Goal: Information Seeking & Learning: Check status

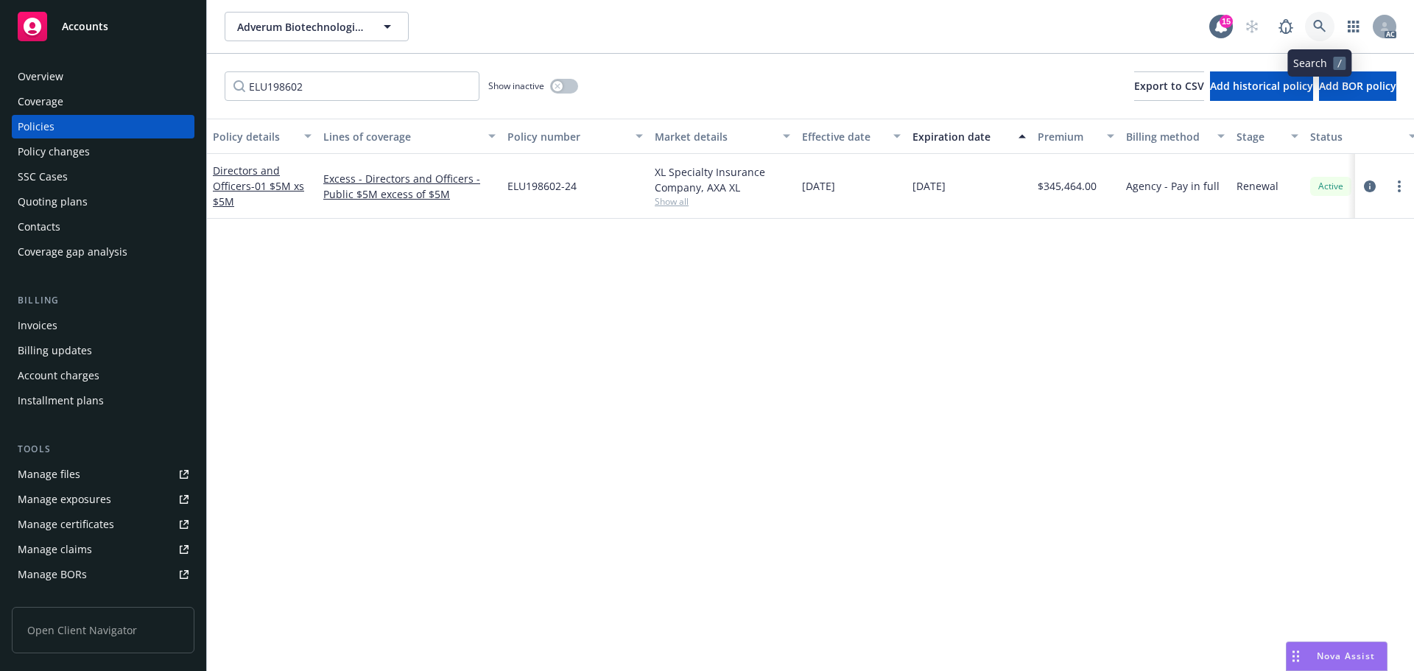
click at [1316, 25] on icon at bounding box center [1319, 26] width 13 height 13
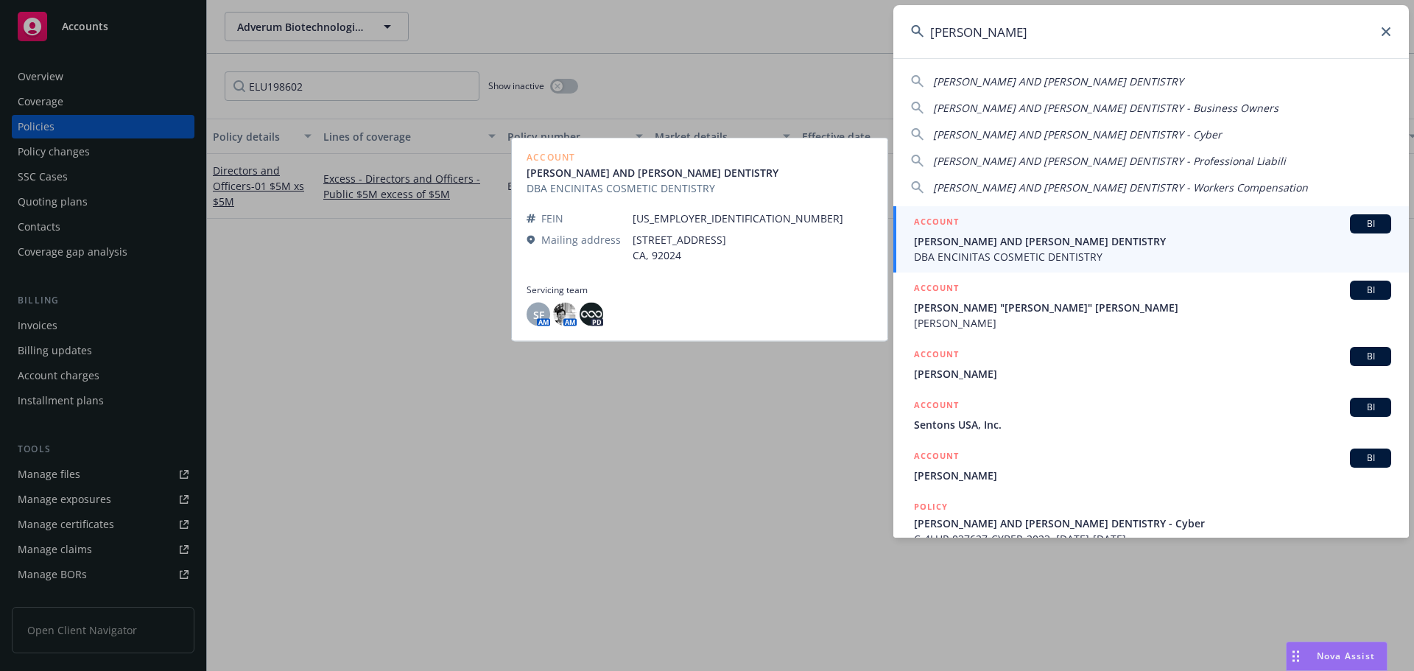
type input "[PERSON_NAME]"
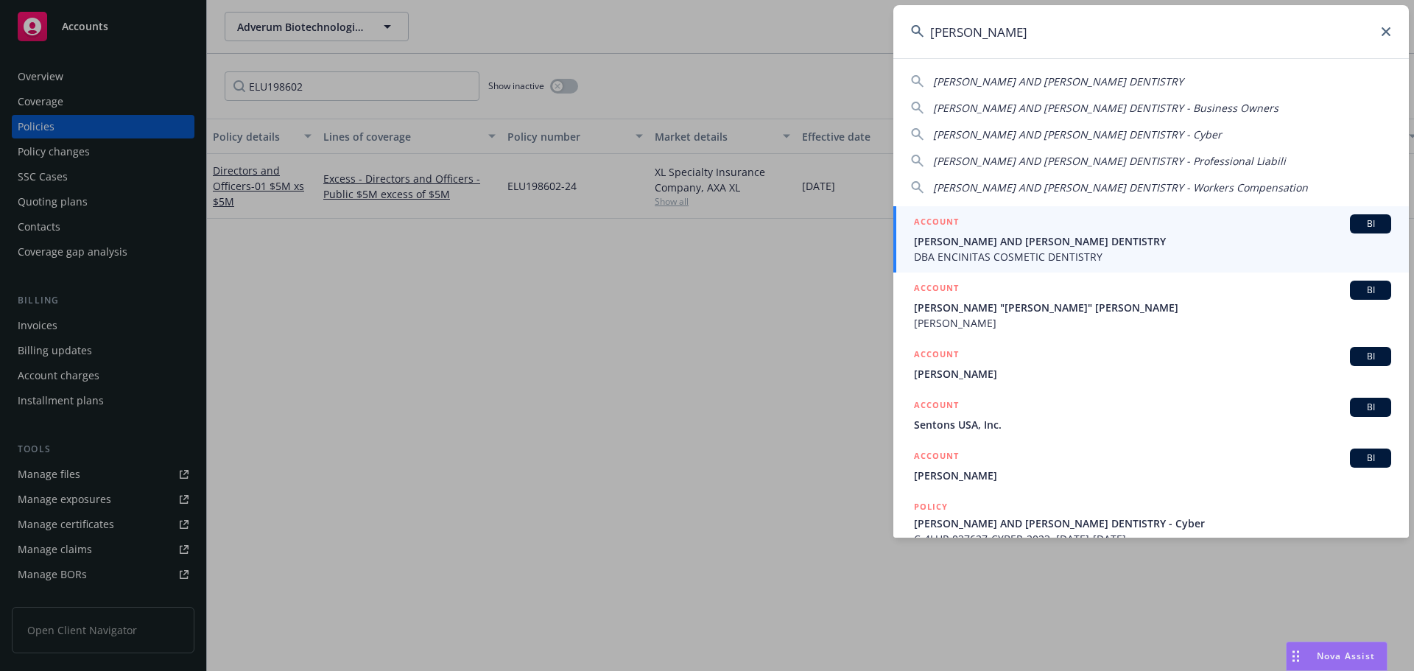
click at [1093, 248] on span "[PERSON_NAME] AND [PERSON_NAME] DENTISTRY" at bounding box center [1152, 240] width 477 height 15
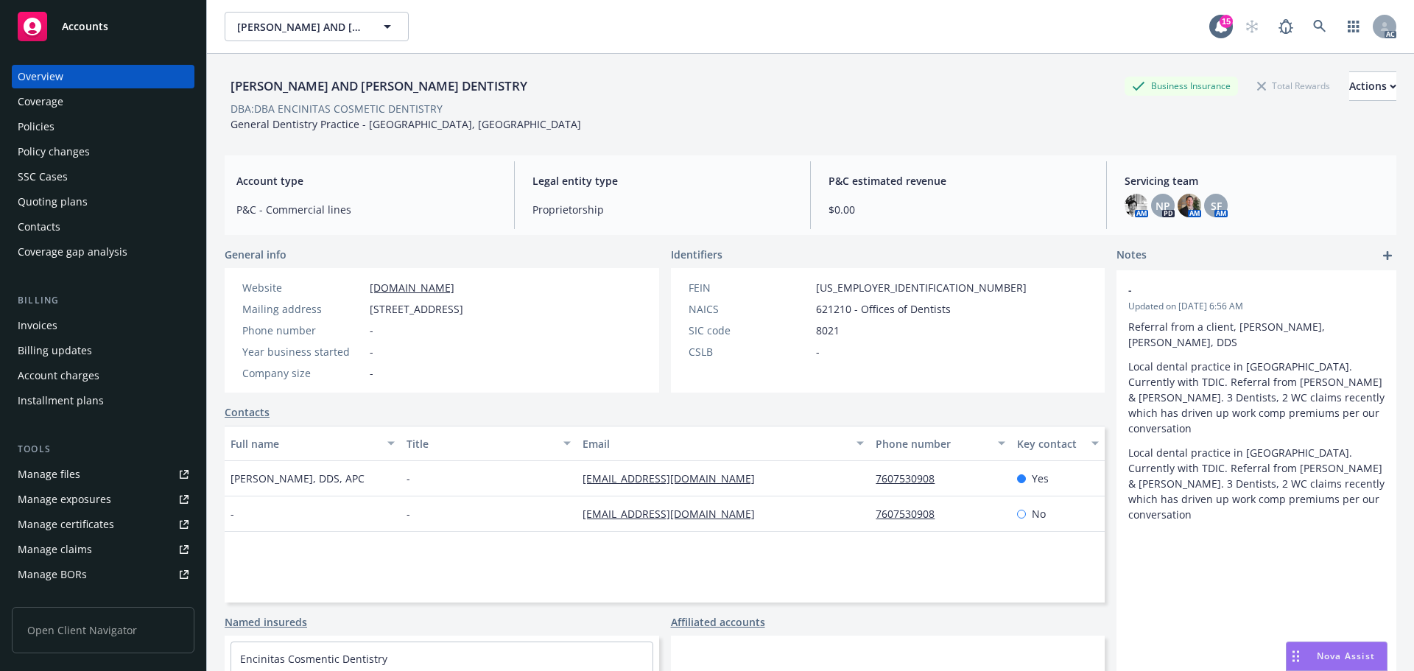
click at [54, 123] on div "Policies" at bounding box center [103, 127] width 171 height 24
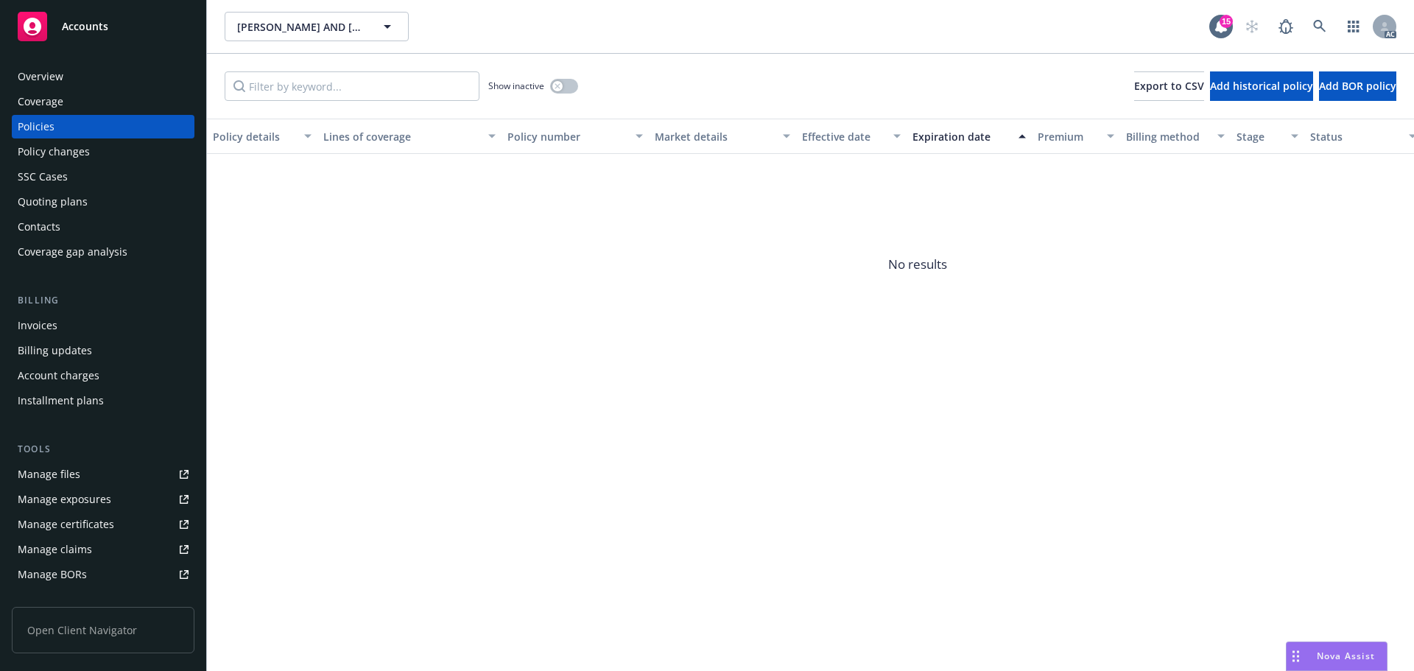
click at [59, 149] on div "Policy changes" at bounding box center [54, 152] width 72 height 24
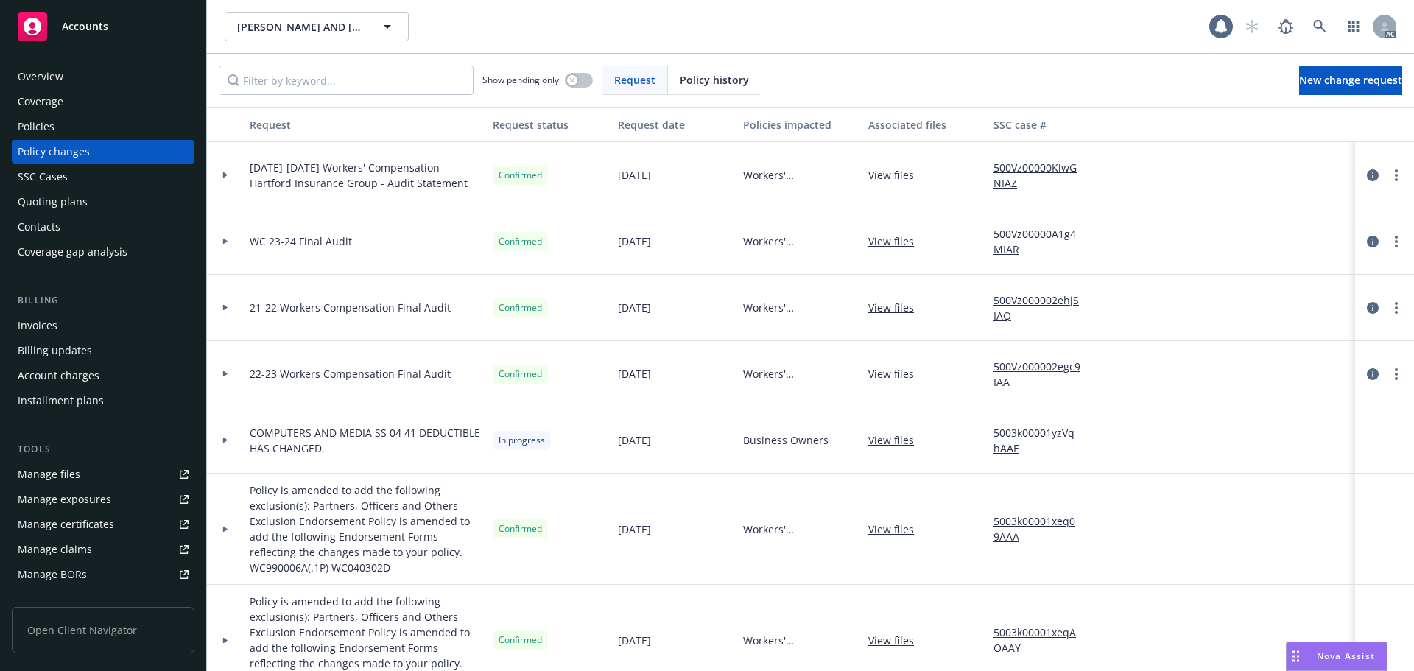
click at [697, 85] on span "Policy history" at bounding box center [714, 79] width 69 height 15
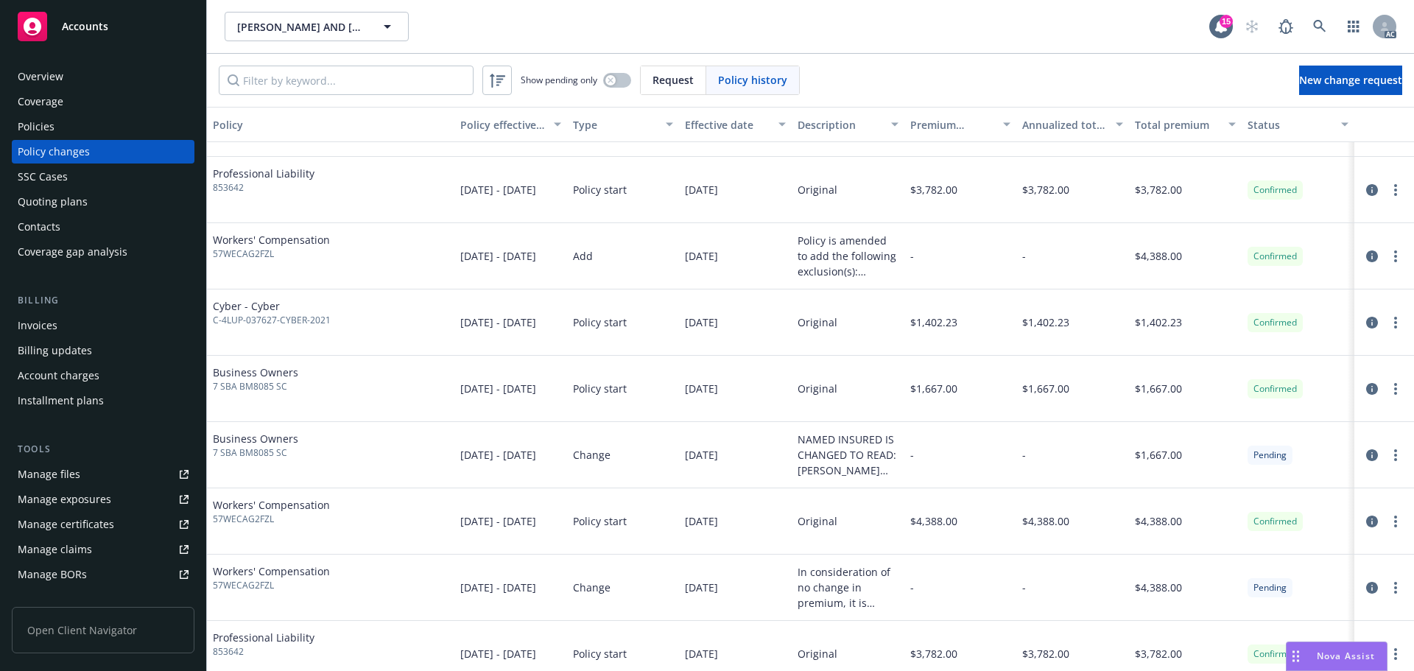
scroll to position [1194, 0]
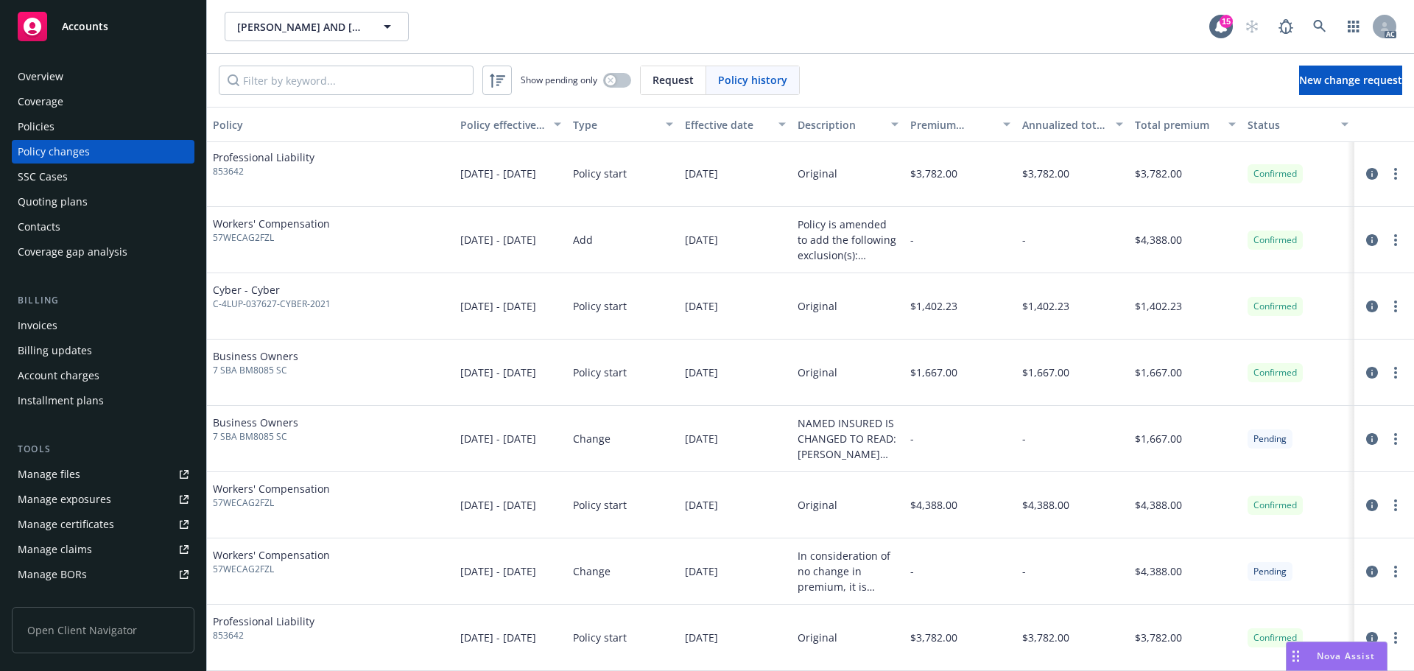
click at [230, 635] on span "853642" at bounding box center [264, 635] width 102 height 13
copy span "853642"
click at [324, 86] on input "Filter by keyword..." at bounding box center [346, 80] width 255 height 29
paste input "853642"
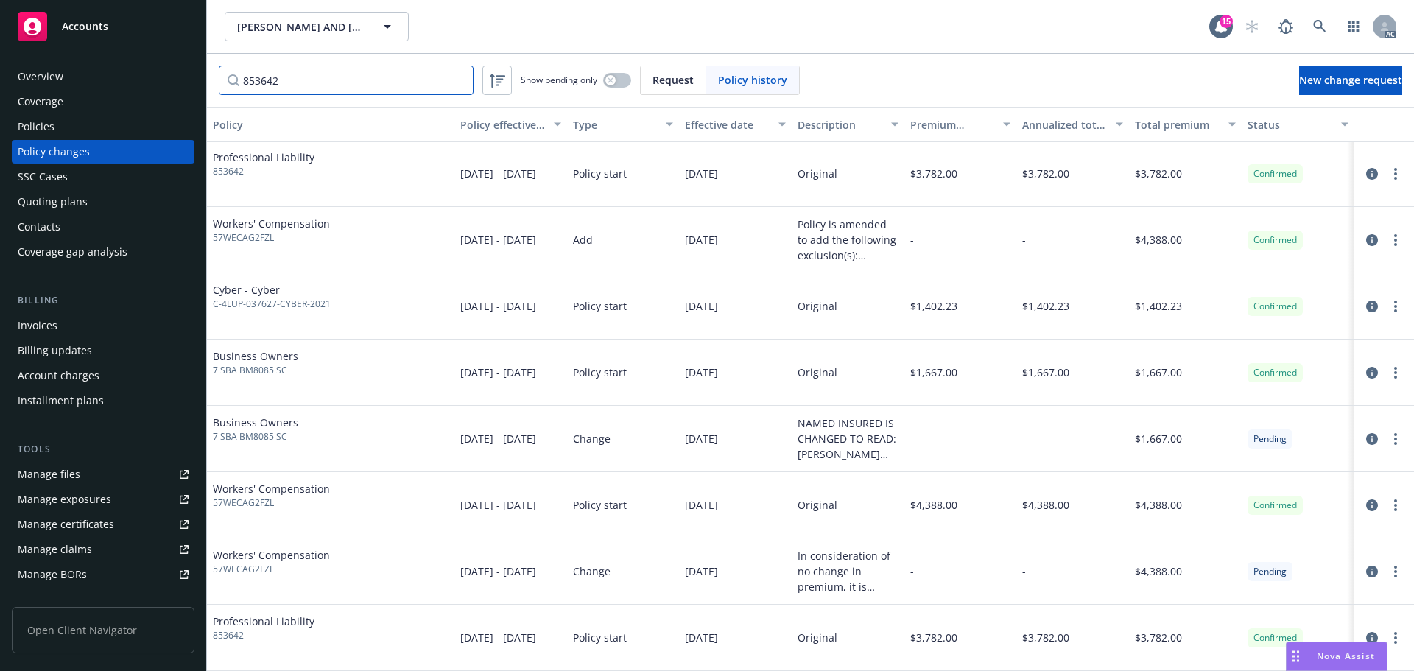
scroll to position [0, 0]
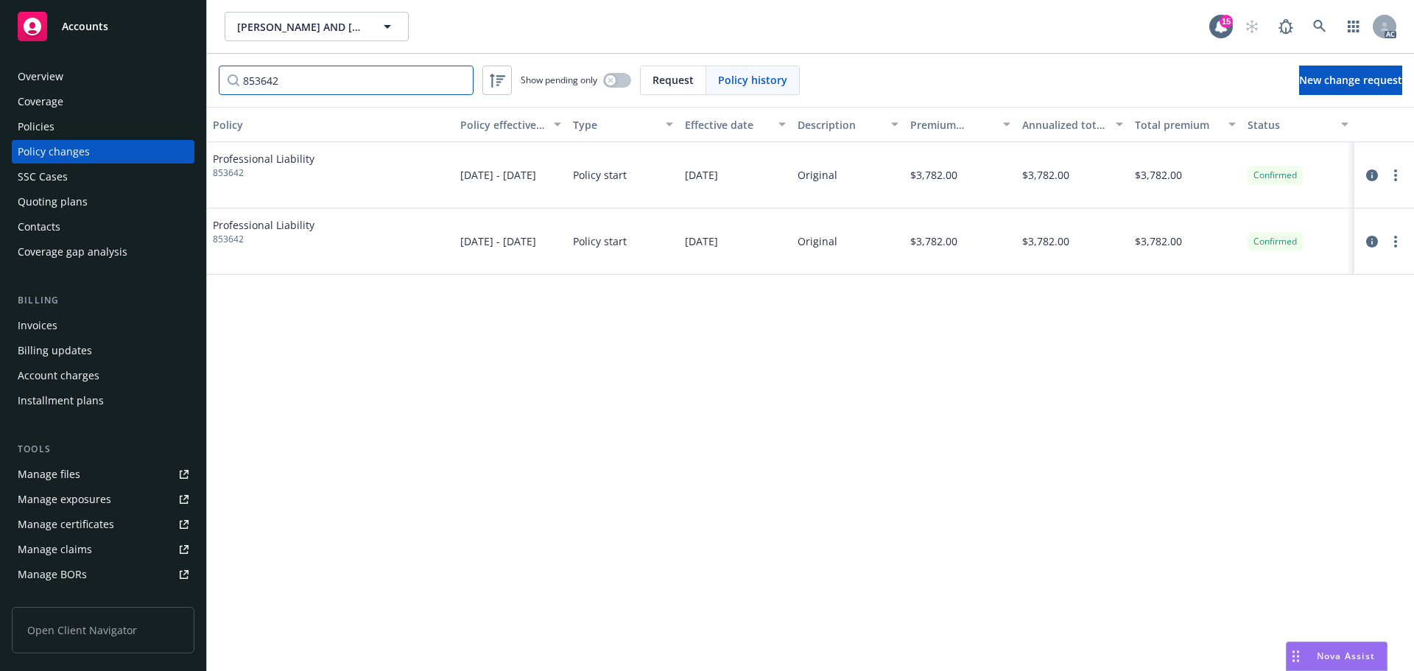
type input "853642"
click at [88, 136] on div "Policies" at bounding box center [103, 127] width 171 height 24
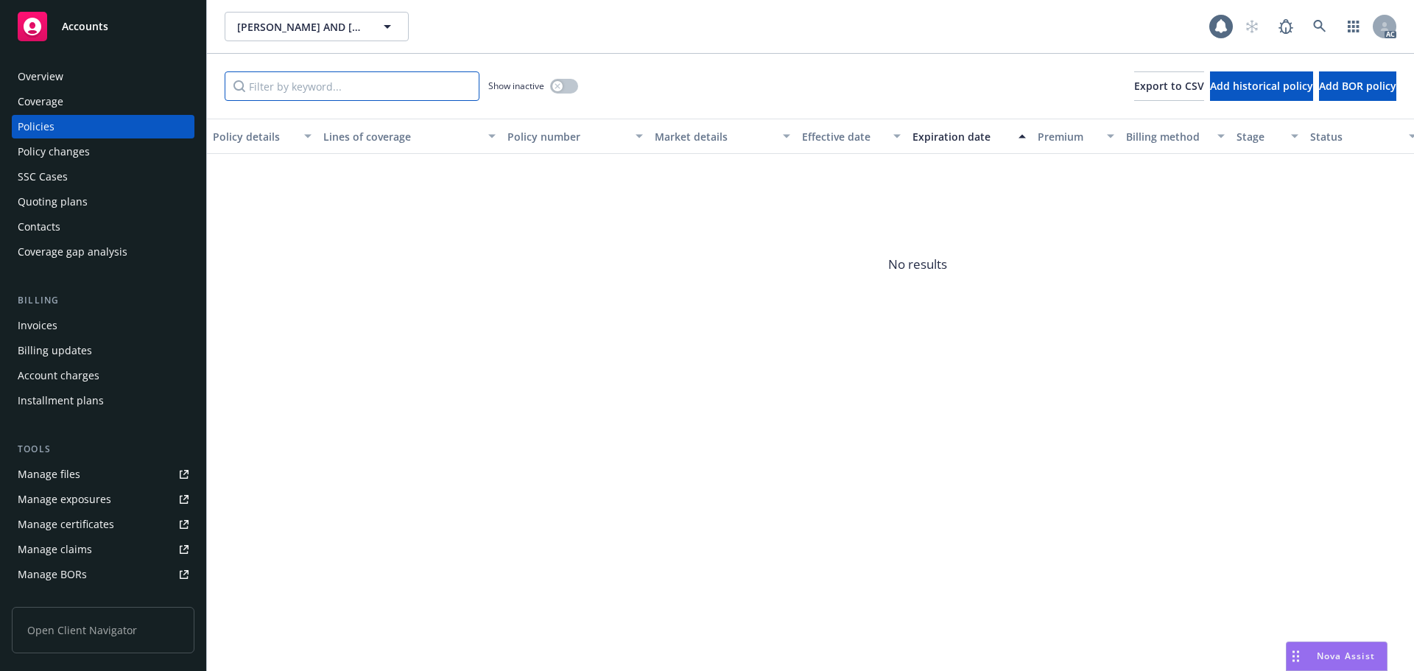
click at [339, 91] on input "Filter by keyword..." at bounding box center [352, 85] width 255 height 29
paste input "853642"
type input "853642"
click at [564, 84] on button "button" at bounding box center [564, 86] width 28 height 15
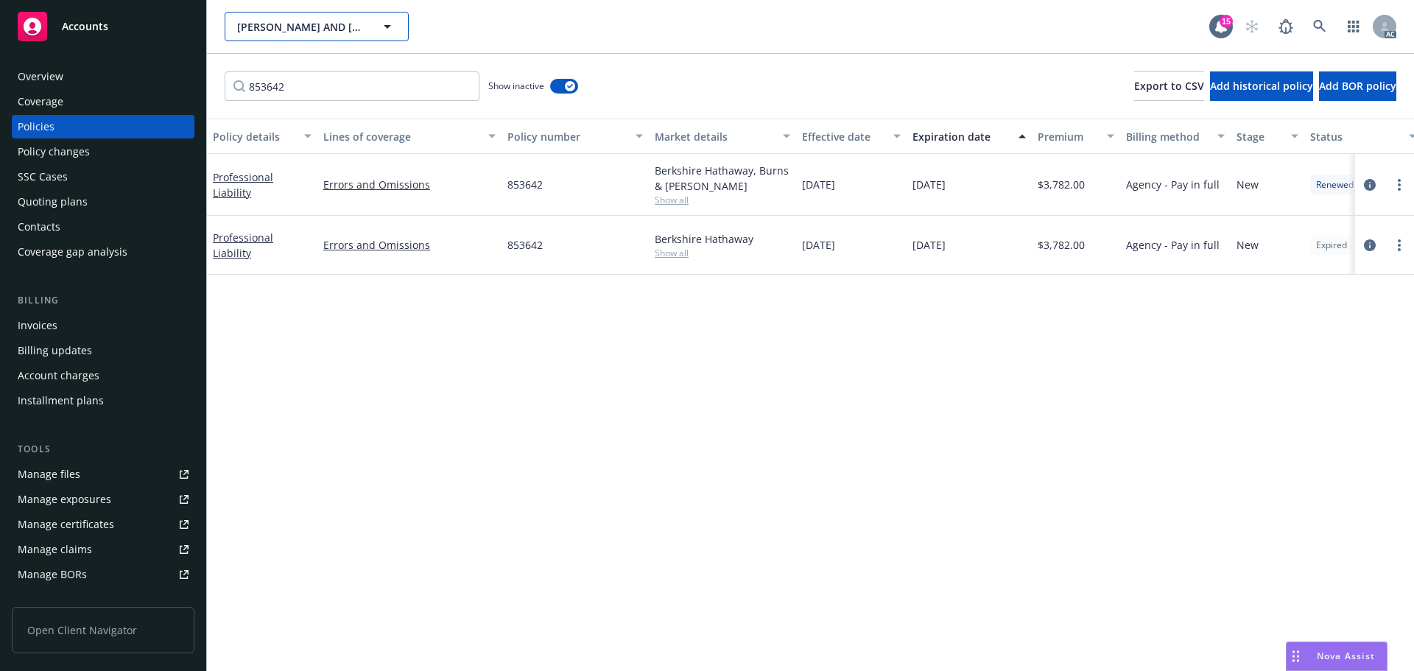
click at [387, 29] on icon "button" at bounding box center [388, 27] width 18 height 18
click at [97, 70] on div "Overview" at bounding box center [103, 77] width 171 height 24
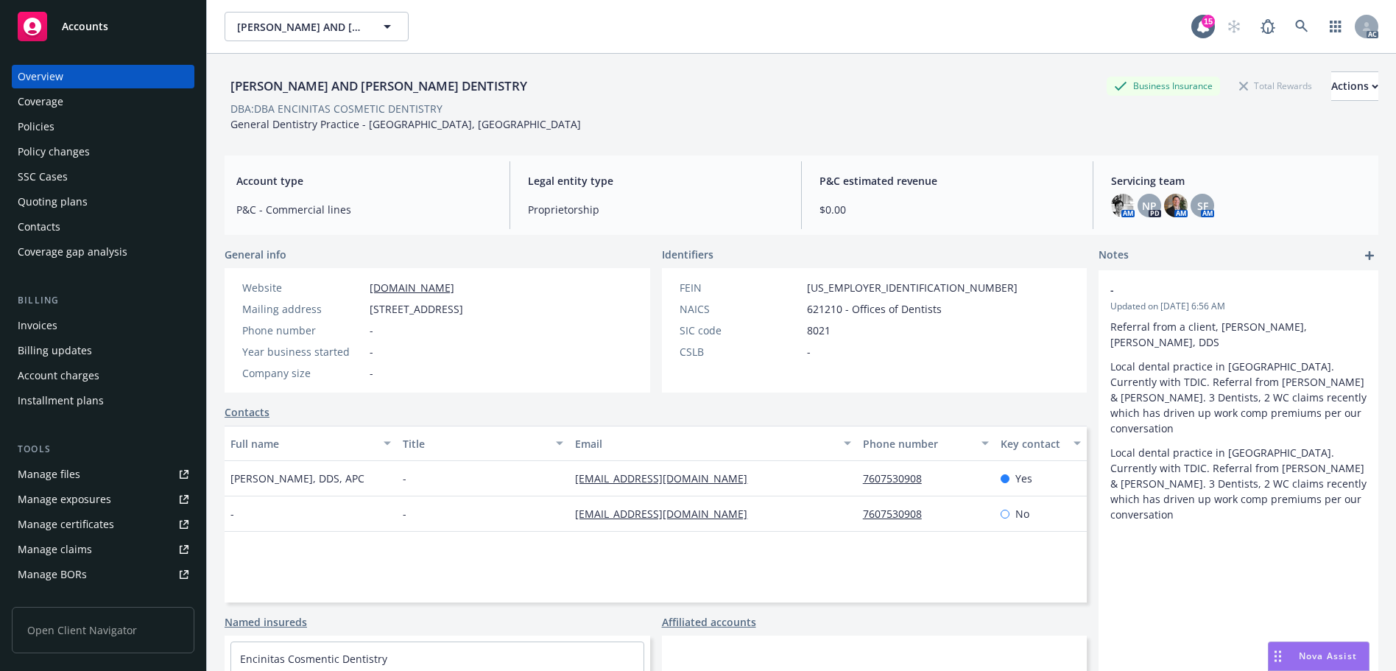
click at [34, 114] on div "Overview Coverage Policies Policy changes SSC Cases Quoting plans Contacts Cove…" at bounding box center [103, 164] width 183 height 199
click at [40, 120] on div "Policies" at bounding box center [36, 127] width 37 height 24
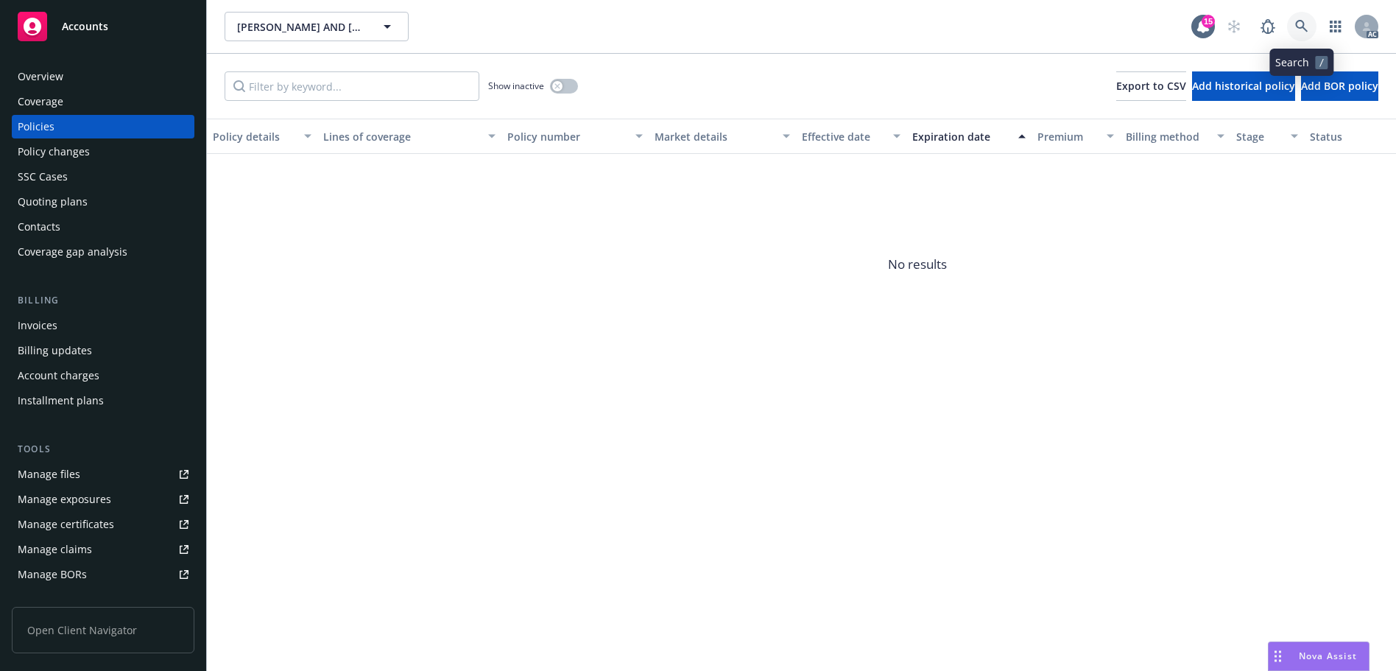
click at [1302, 24] on icon at bounding box center [1301, 26] width 13 height 13
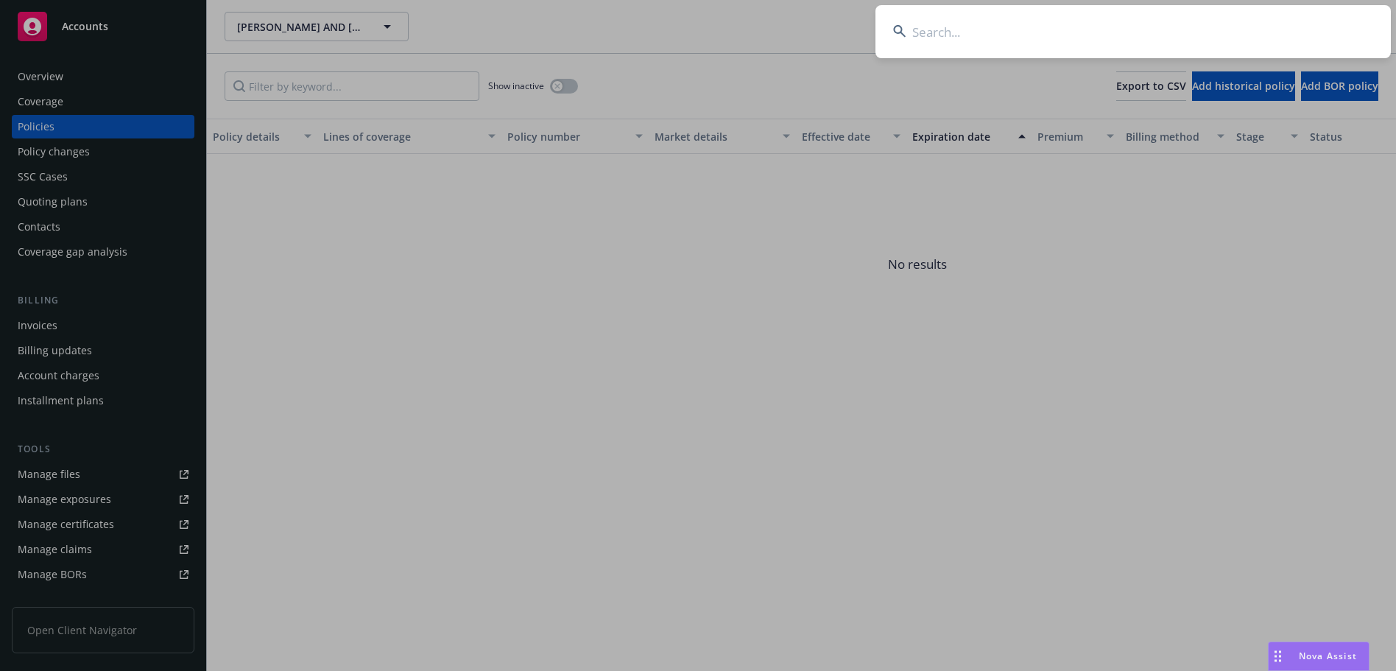
click at [945, 40] on input at bounding box center [1133, 31] width 515 height 53
drag, startPoint x: 432, startPoint y: 103, endPoint x: 307, endPoint y: 89, distance: 126.0
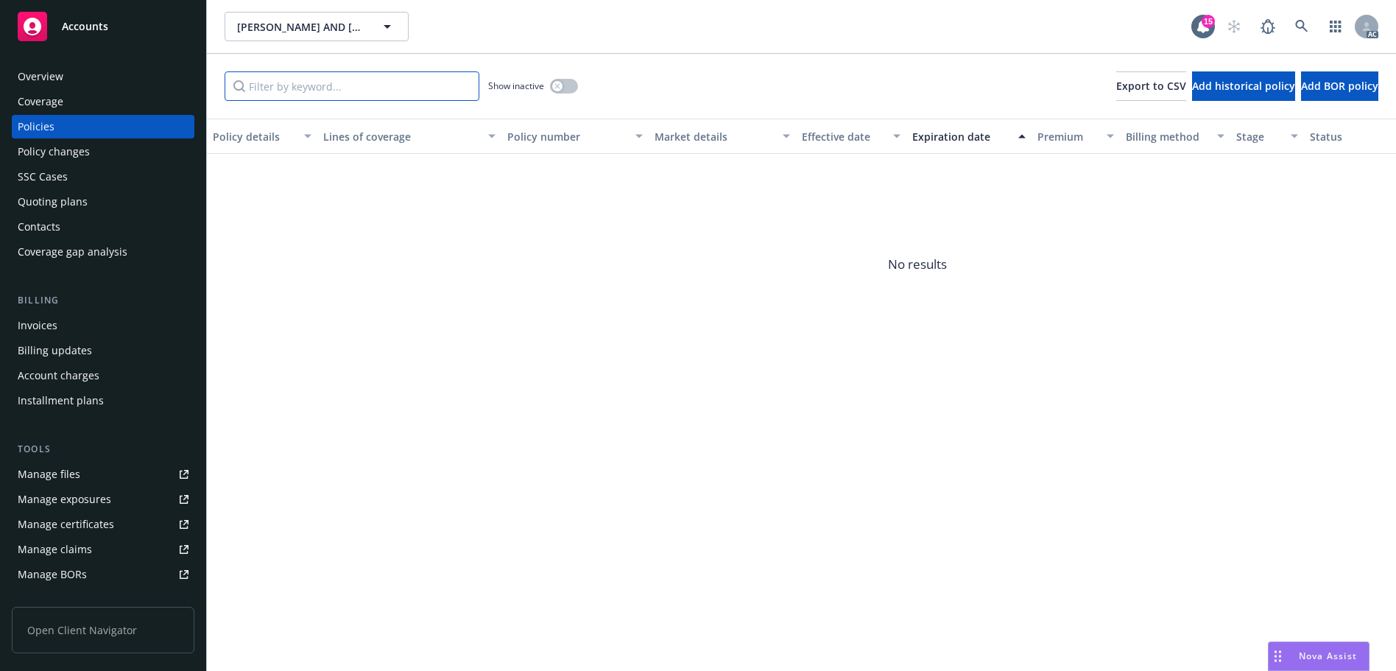
click at [311, 97] on input "Filter by keyword..." at bounding box center [352, 85] width 255 height 29
drag, startPoint x: 572, startPoint y: 82, endPoint x: 521, endPoint y: 85, distance: 50.9
click at [569, 84] on button "button" at bounding box center [564, 86] width 28 height 15
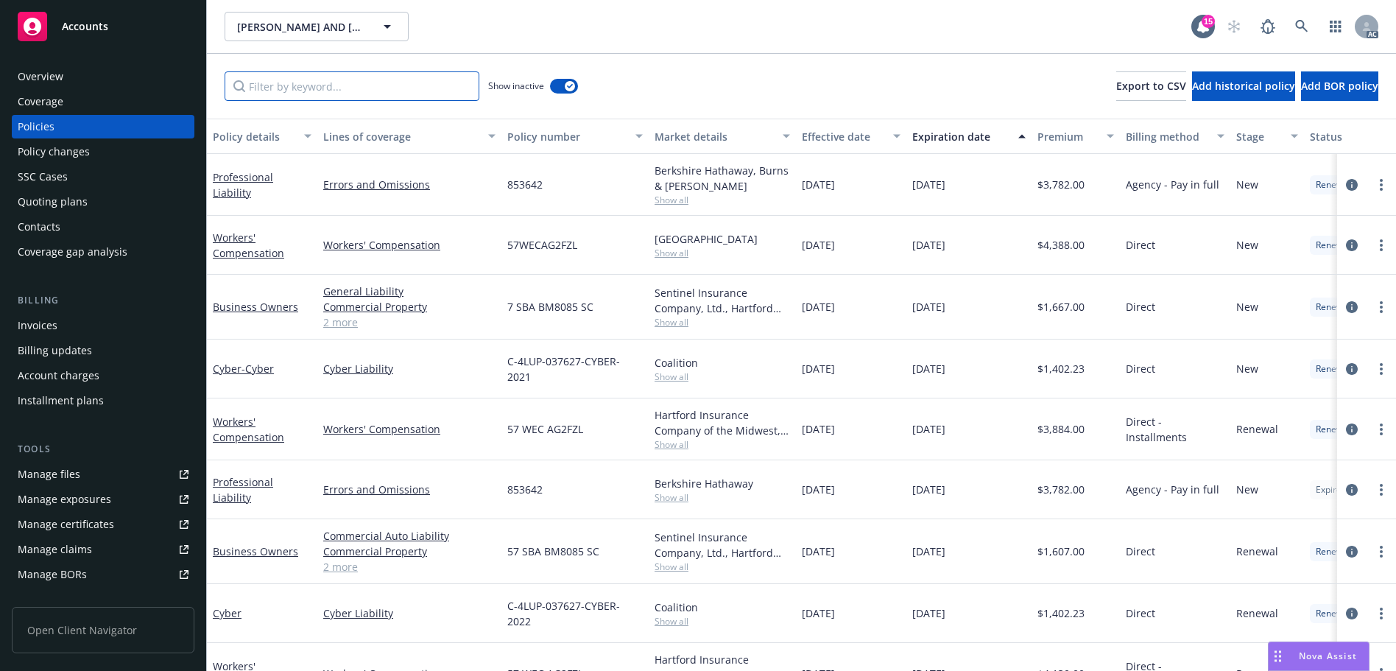
click at [360, 80] on input "Filter by keyword..." at bounding box center [352, 85] width 255 height 29
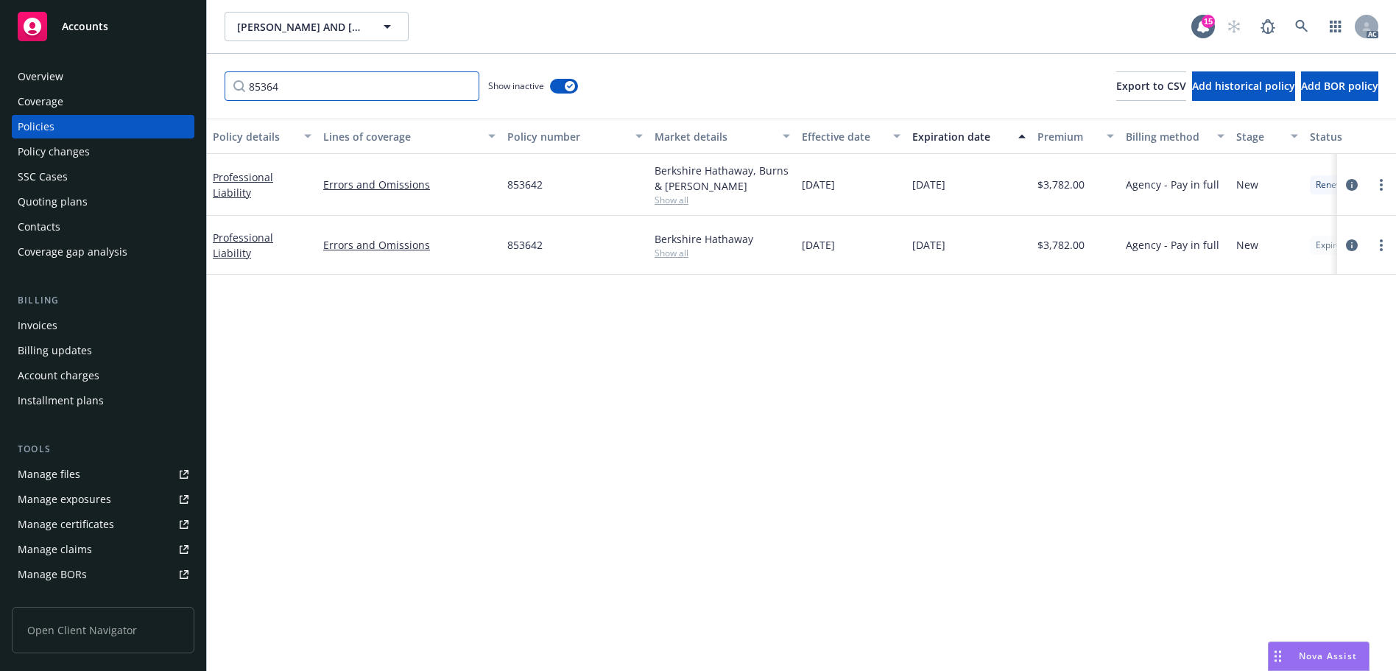
type input "85364"
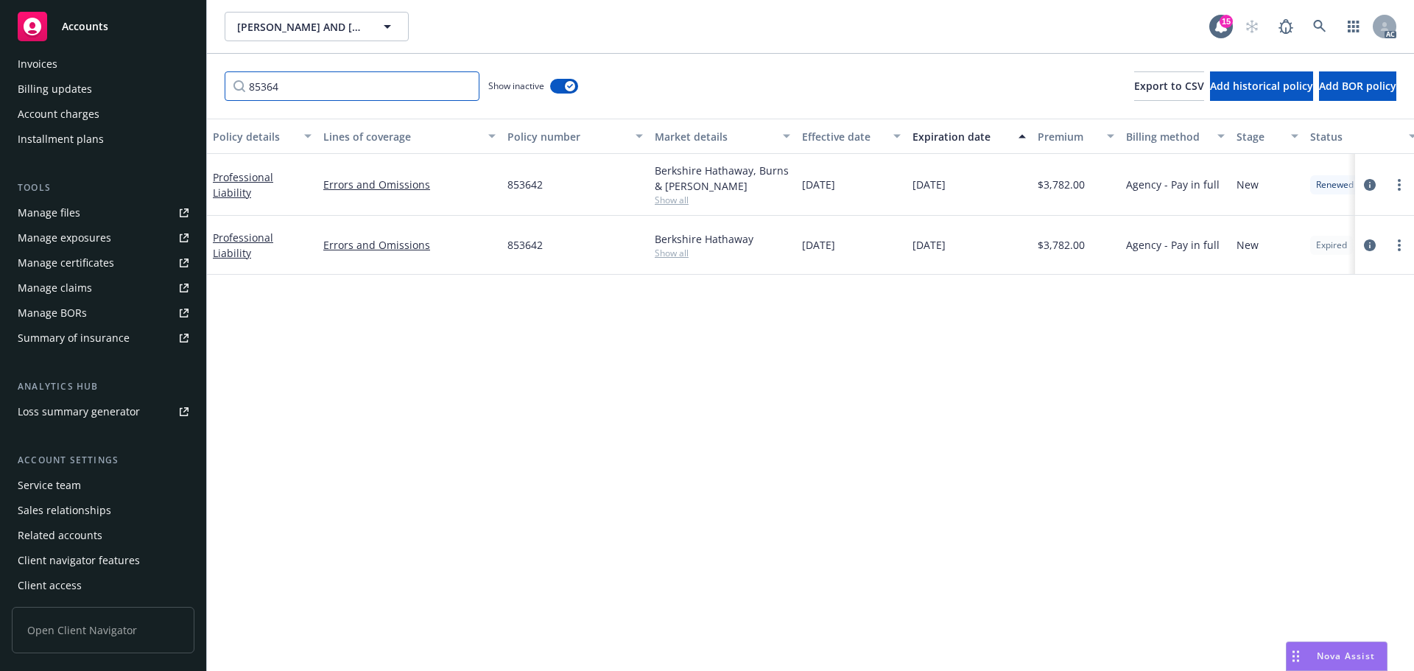
scroll to position [264, 0]
click at [87, 476] on div "Service team" at bounding box center [103, 483] width 171 height 24
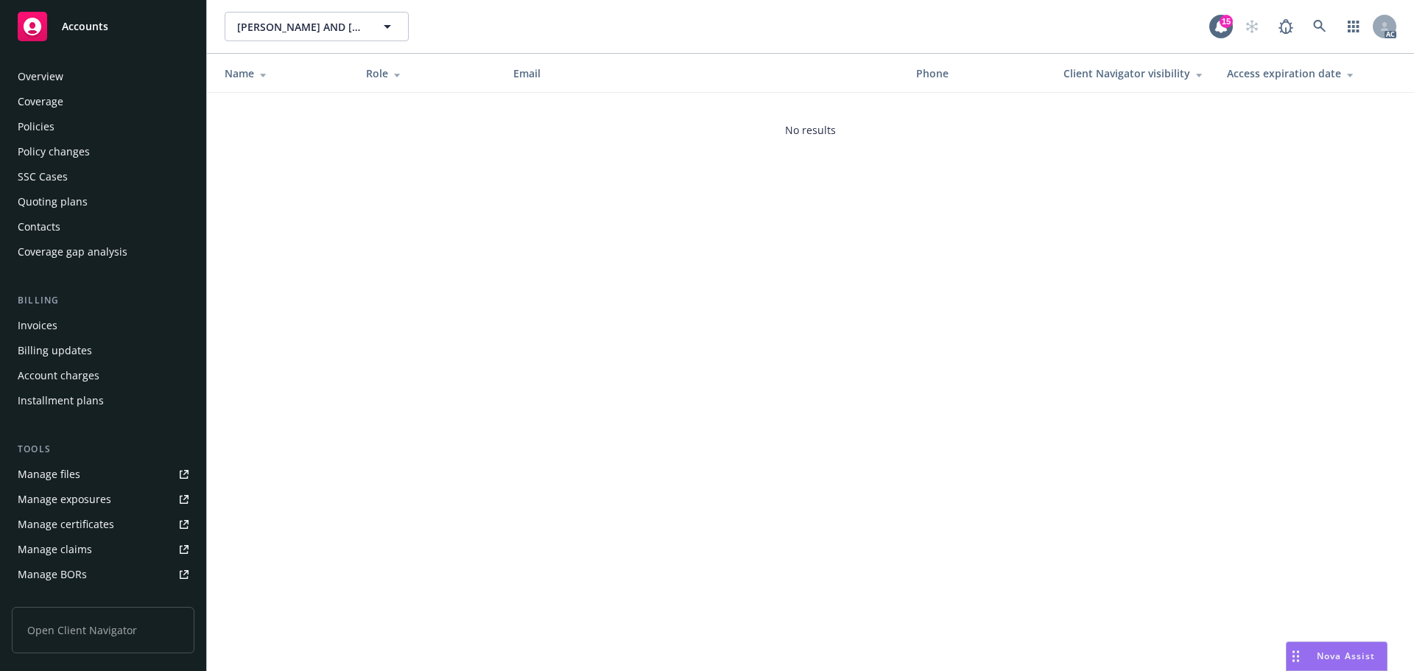
scroll to position [264, 0]
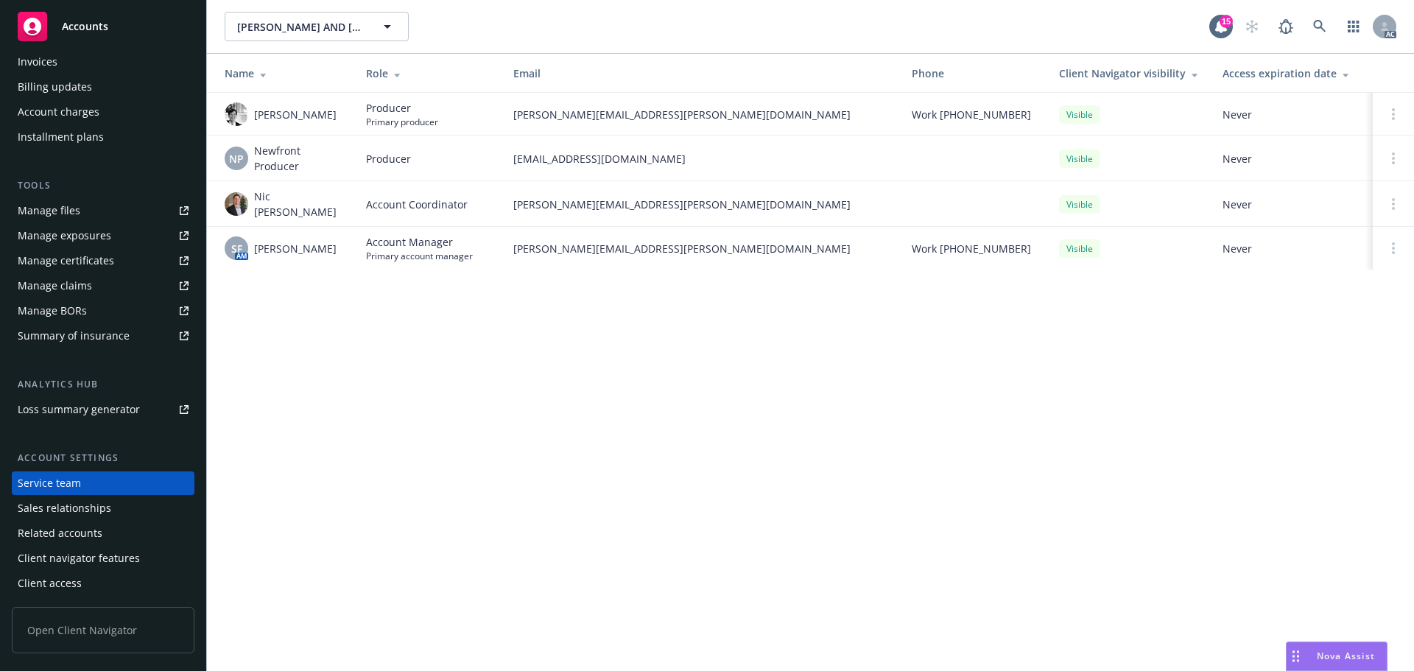
click at [600, 367] on div "[PERSON_NAME] AND [PERSON_NAME] DENTISTRY [PERSON_NAME] AND [PERSON_NAME] DENTI…" at bounding box center [810, 335] width 1207 height 671
click at [1314, 29] on icon at bounding box center [1319, 26] width 13 height 13
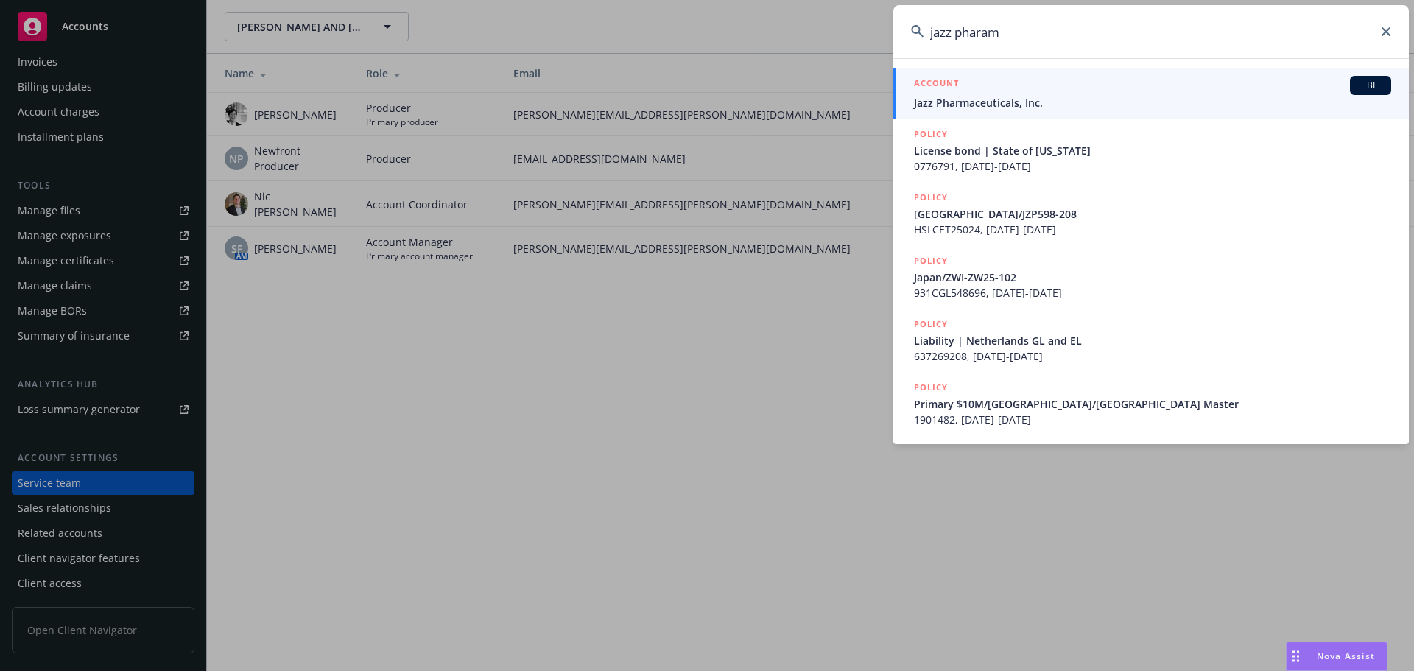
type input "jazz pharam"
click at [1117, 107] on span "Jazz Pharmaceuticals, Inc." at bounding box center [1152, 102] width 477 height 15
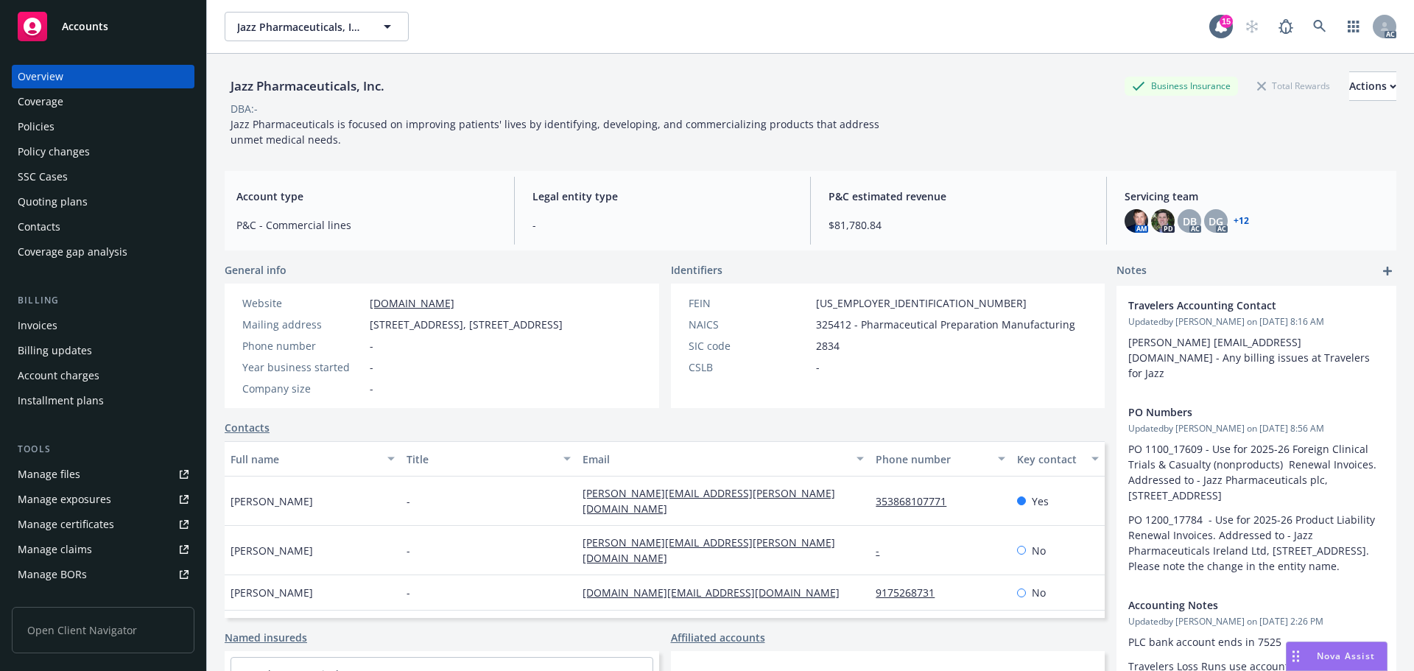
click at [50, 130] on div "Policies" at bounding box center [36, 127] width 37 height 24
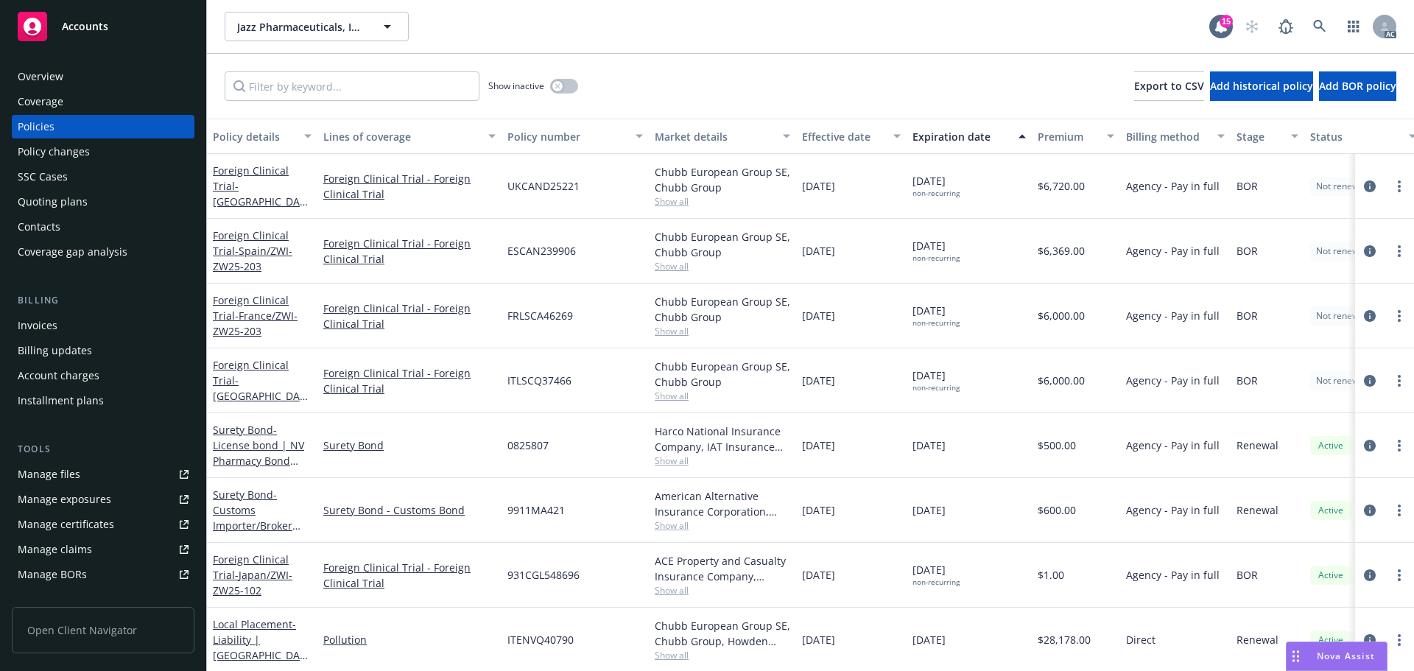
click at [839, 141] on div "Effective date" at bounding box center [843, 136] width 82 height 15
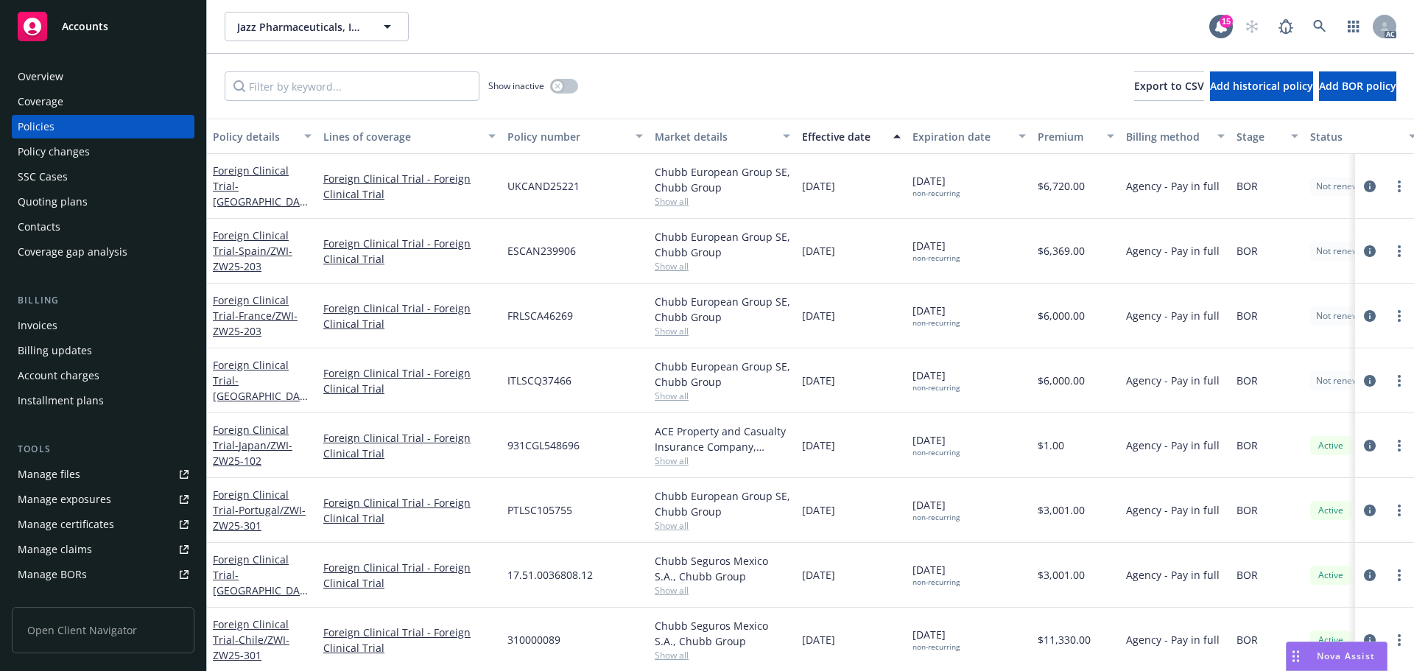
click at [839, 141] on div "Effective date" at bounding box center [843, 136] width 82 height 15
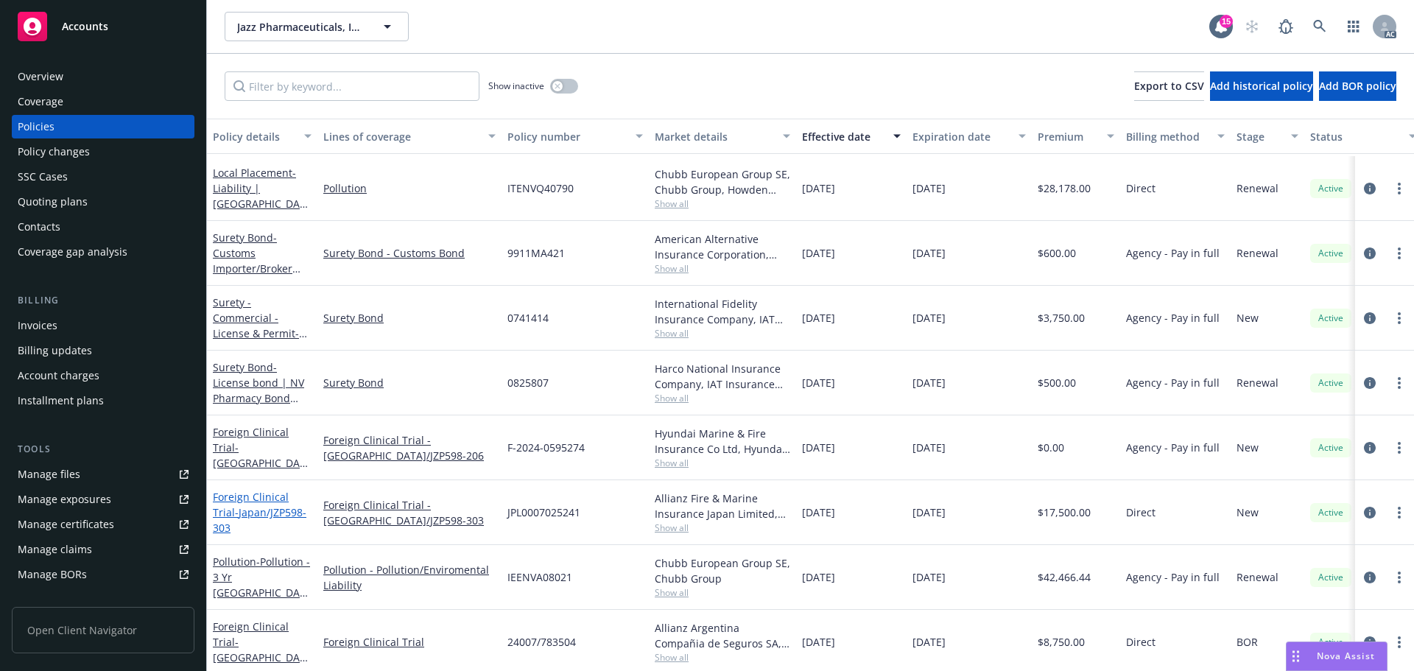
scroll to position [2872, 0]
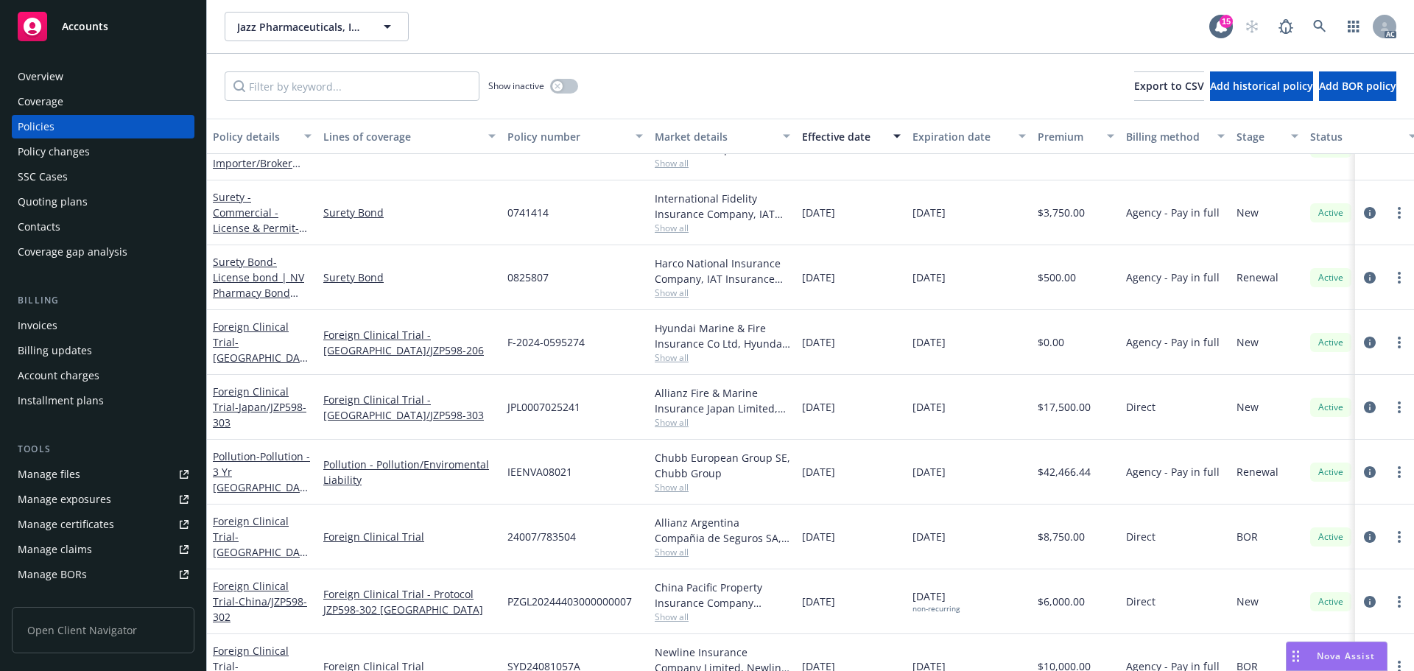
click at [1068, 21] on div "Jazz Pharmaceuticals, Inc. Jazz Pharmaceuticals, Inc." at bounding box center [717, 26] width 985 height 29
click at [1317, 21] on icon at bounding box center [1319, 26] width 13 height 13
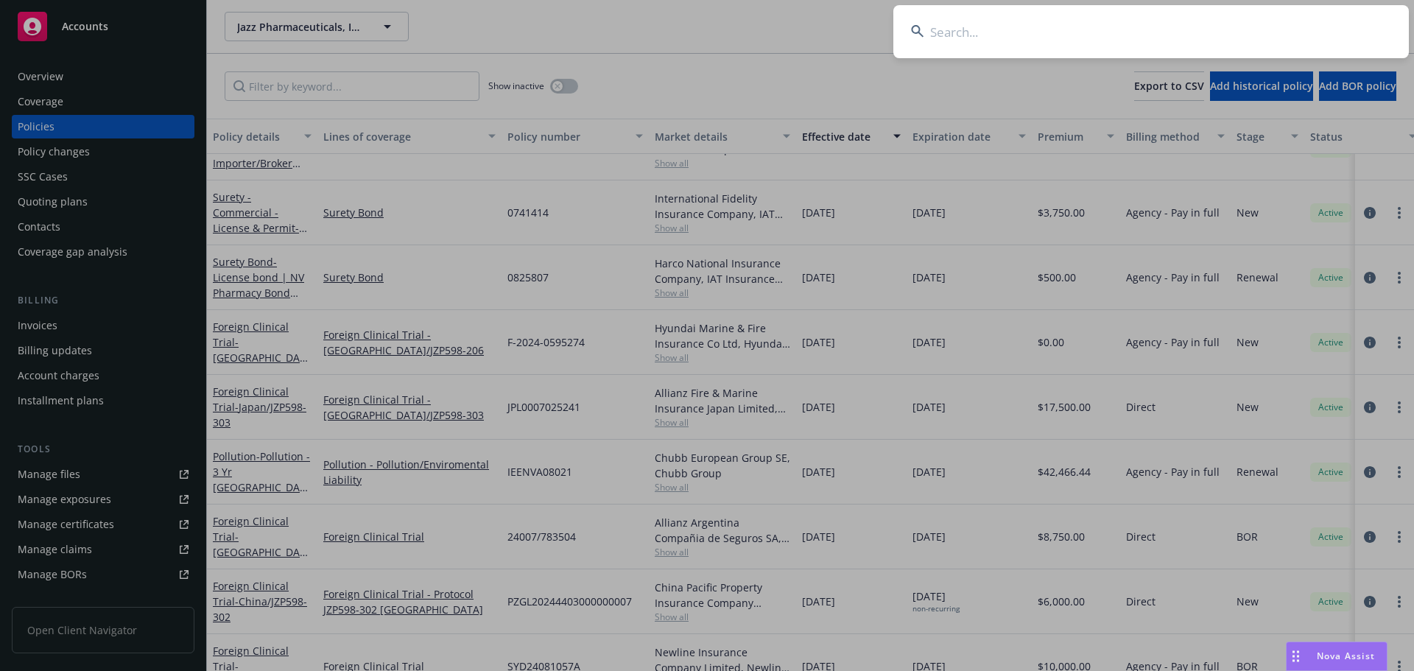
click at [994, 31] on input at bounding box center [1150, 31] width 515 height 53
paste input "30/5.021.200-3"
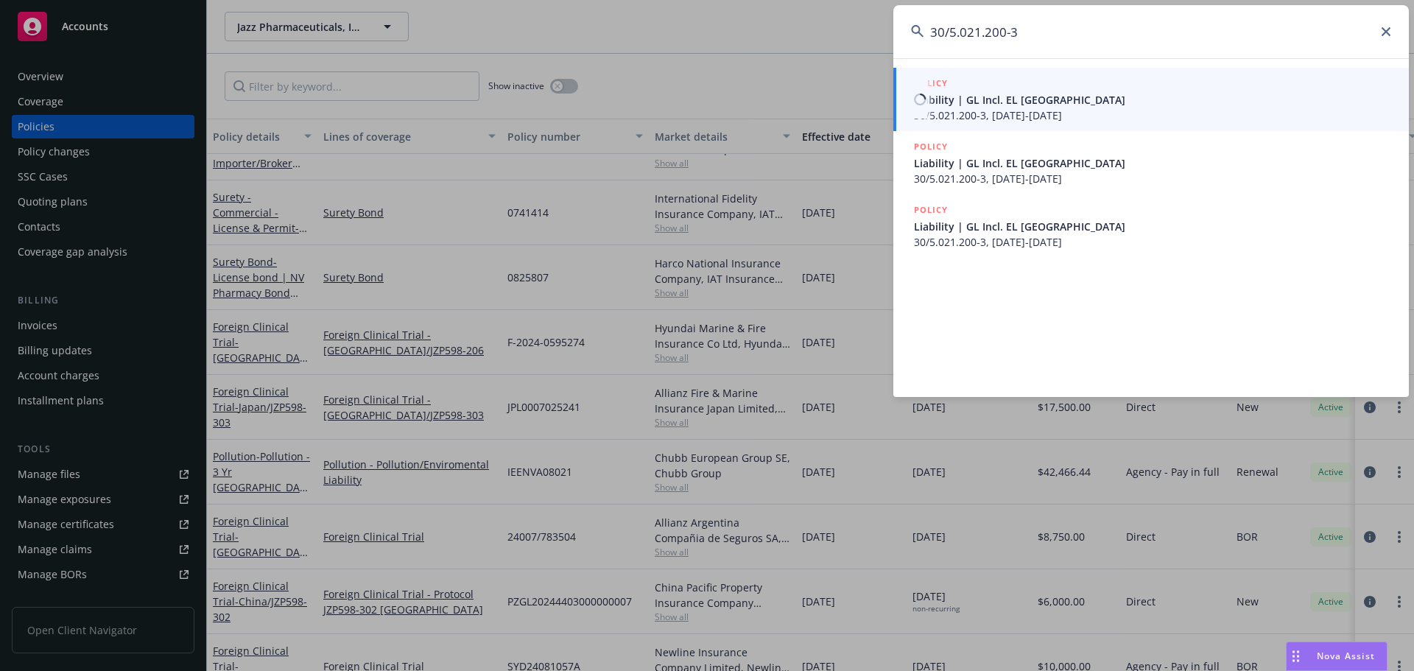
type input "30/5.021.200-3"
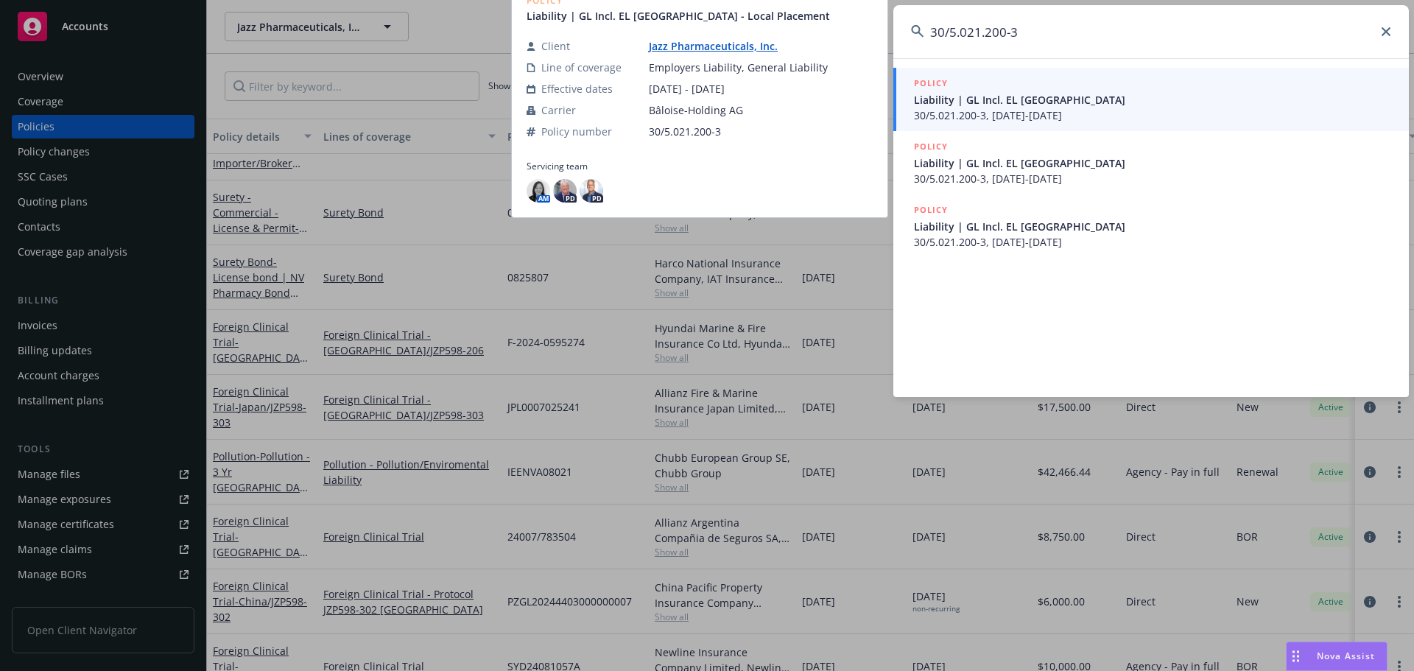
click at [997, 102] on span "Liability | GL Incl. EL [GEOGRAPHIC_DATA]" at bounding box center [1152, 99] width 477 height 15
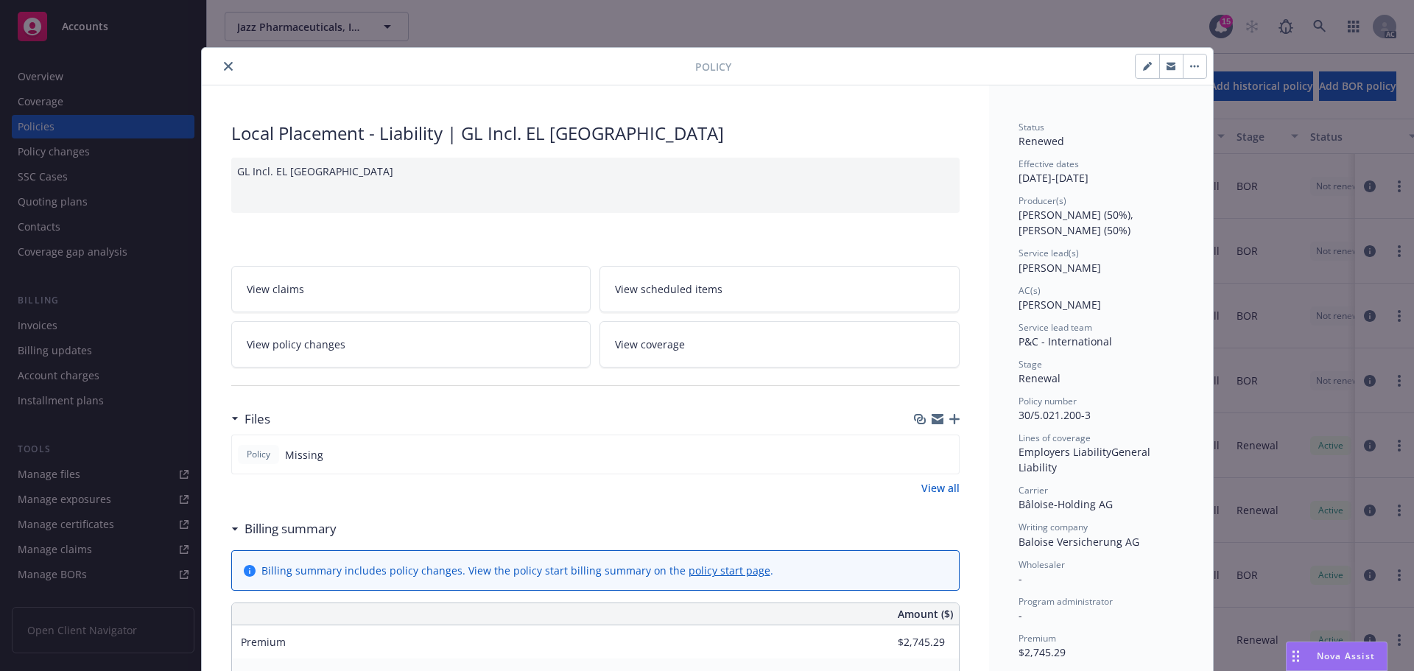
drag, startPoint x: 219, startPoint y: 62, endPoint x: 250, endPoint y: 91, distance: 43.2
click at [224, 62] on icon "close" at bounding box center [228, 66] width 9 height 9
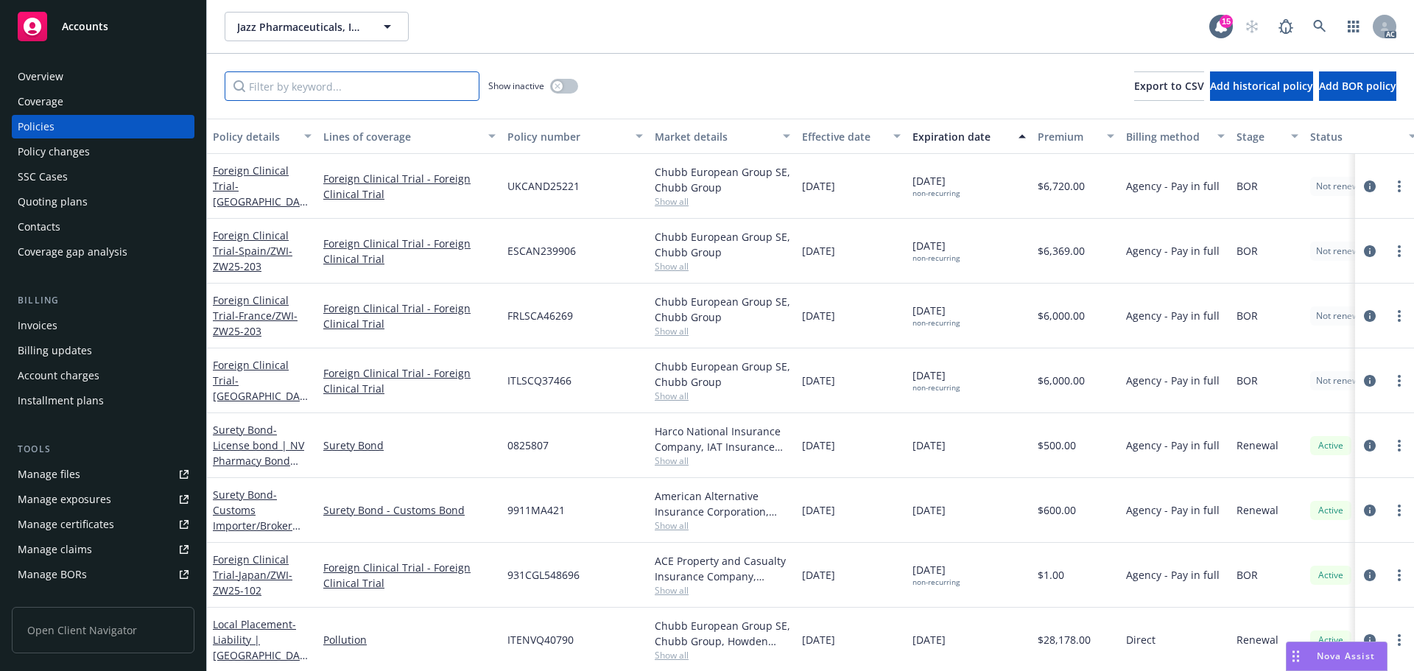
click at [438, 90] on input "Filter by keyword..." at bounding box center [352, 85] width 255 height 29
paste input "30/5.021.200-3"
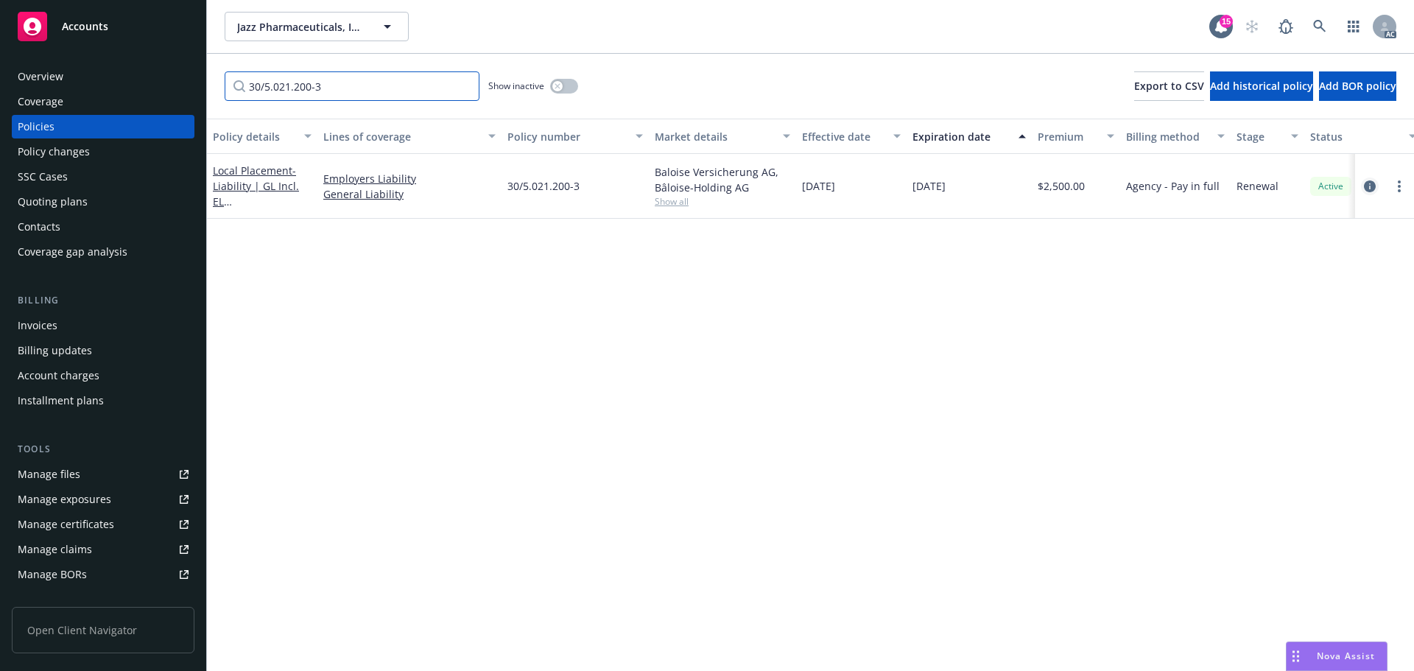
type input "30/5.021.200-3"
click at [1368, 183] on icon "circleInformation" at bounding box center [1370, 186] width 12 height 12
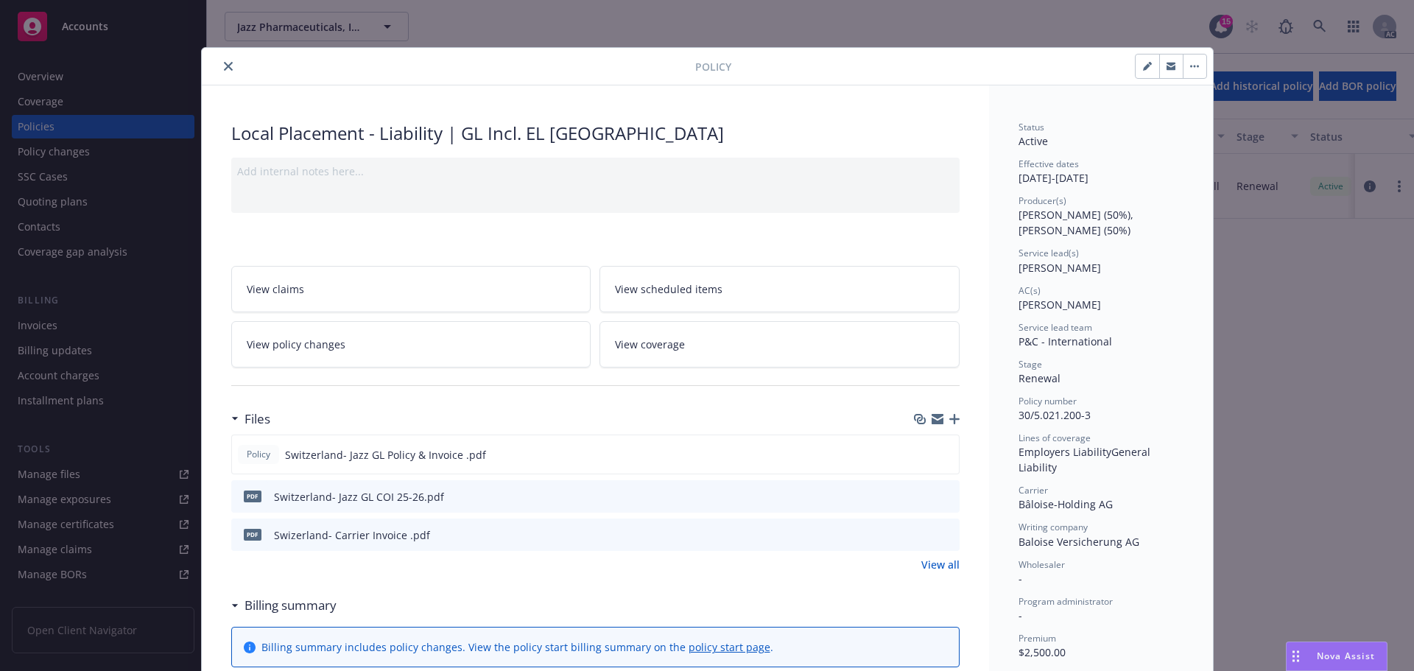
click at [228, 66] on button "close" at bounding box center [228, 66] width 18 height 18
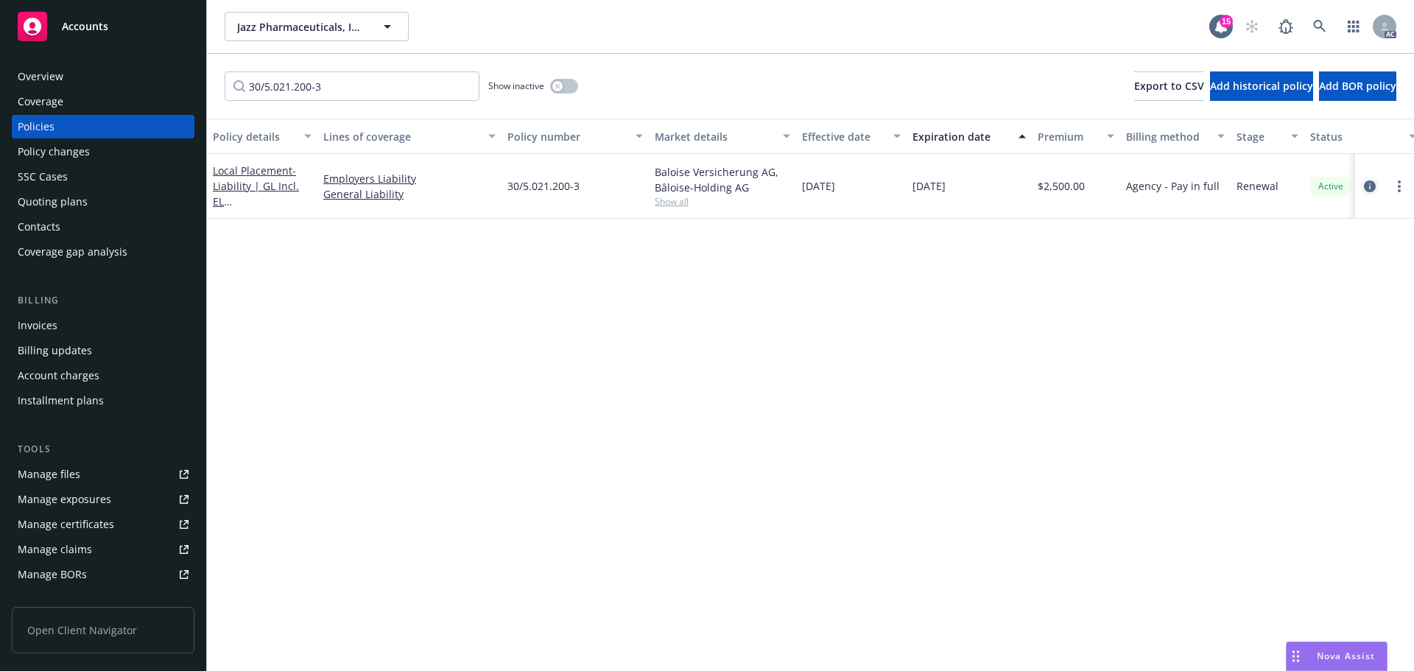
click at [1362, 183] on link "circleInformation" at bounding box center [1370, 186] width 18 height 18
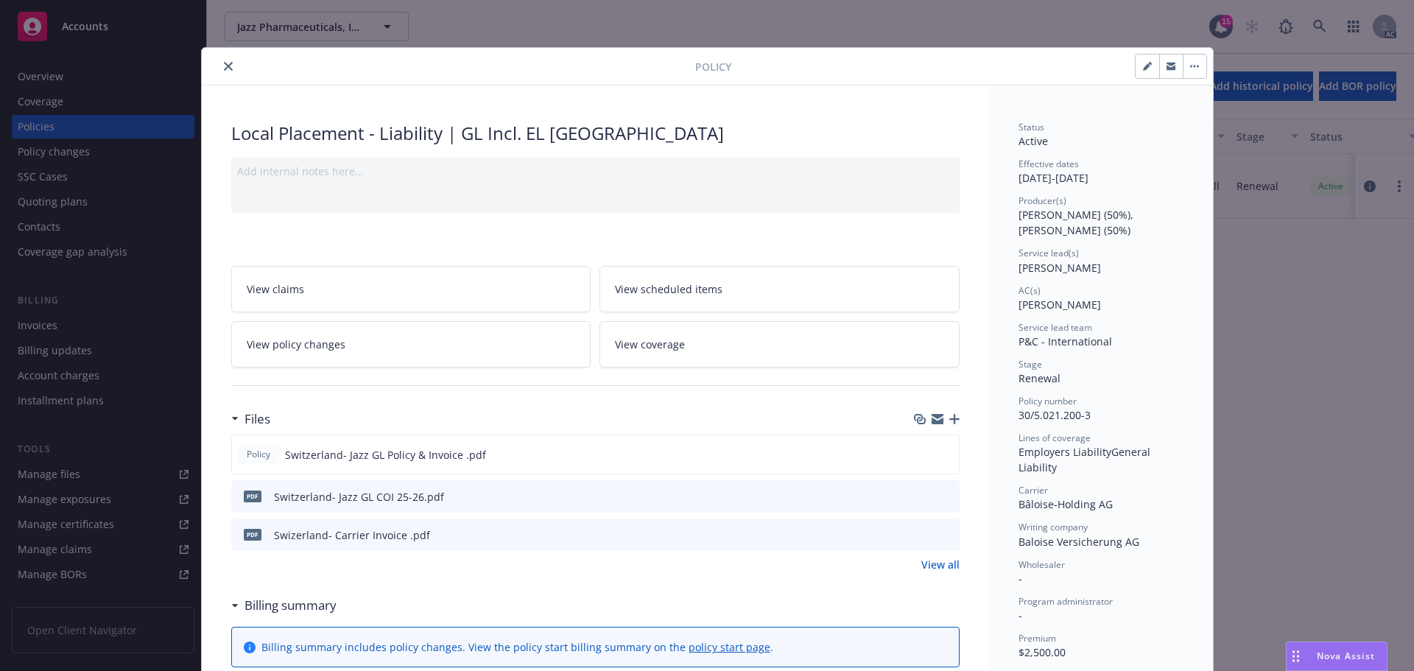
scroll to position [44, 0]
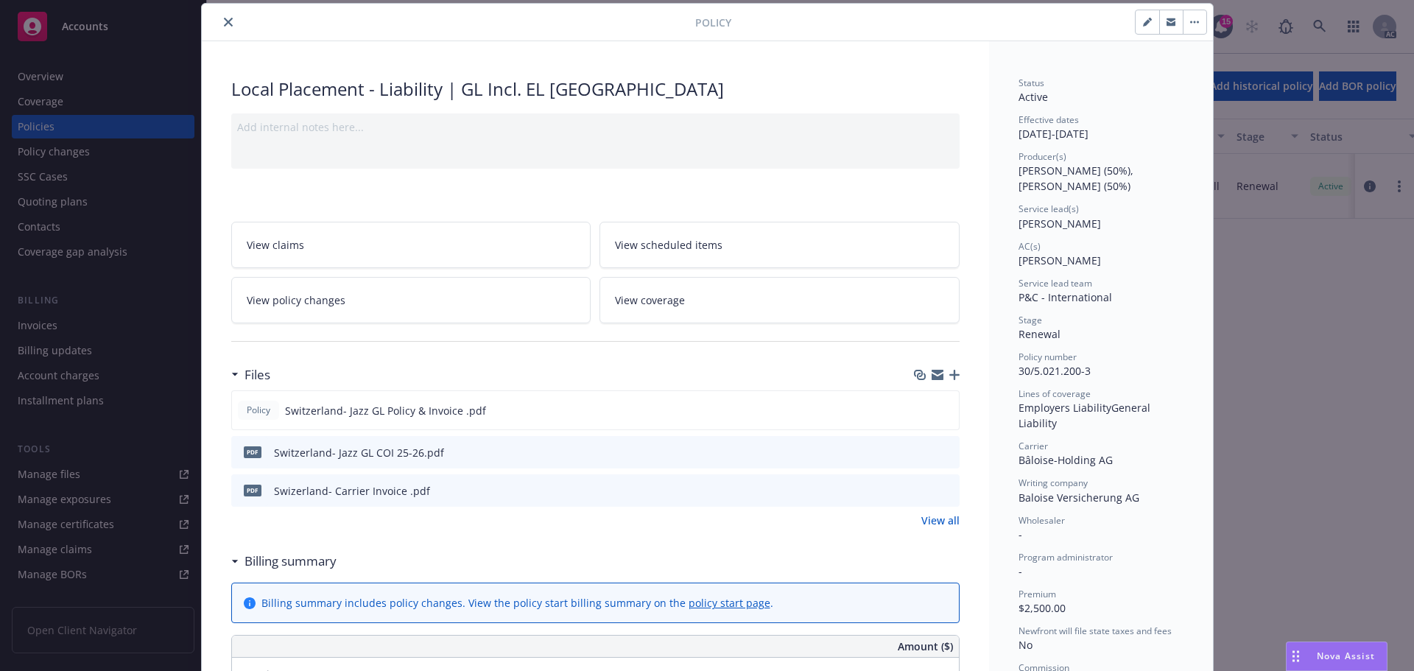
click at [224, 18] on icon "close" at bounding box center [228, 22] width 9 height 9
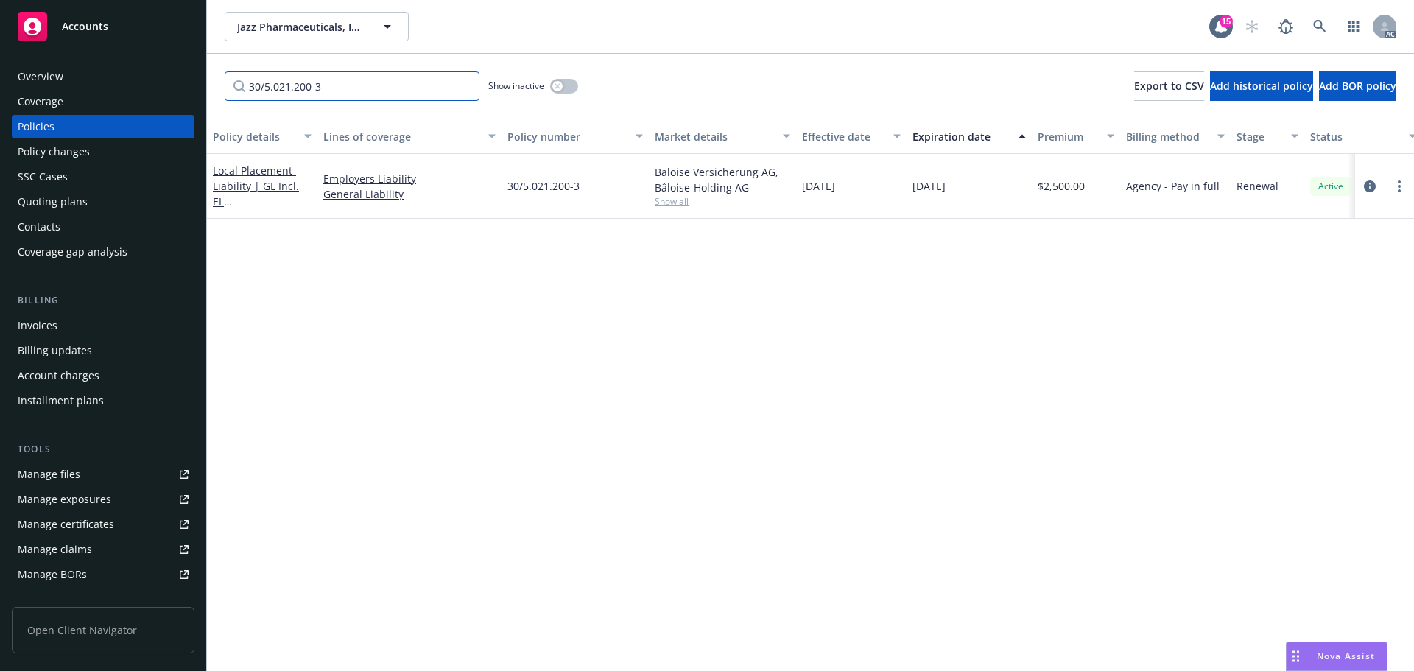
drag, startPoint x: 214, startPoint y: 87, endPoint x: 194, endPoint y: 87, distance: 19.1
click at [194, 87] on div "Accounts Overview Coverage Policies Policy changes SSC Cases Quoting plans Cont…" at bounding box center [707, 335] width 1414 height 671
click at [1309, 24] on link at bounding box center [1319, 26] width 29 height 29
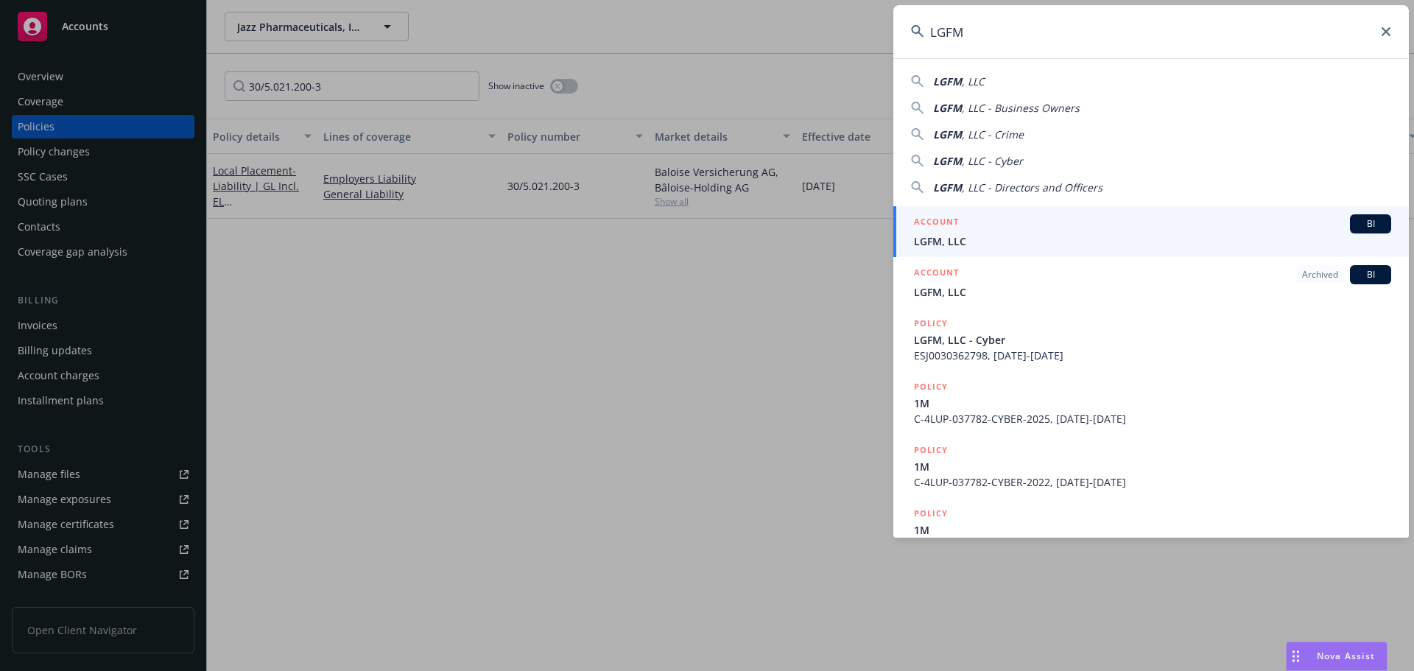
type input "LGFM"
click at [1231, 233] on div "ACCOUNT BI" at bounding box center [1152, 223] width 477 height 19
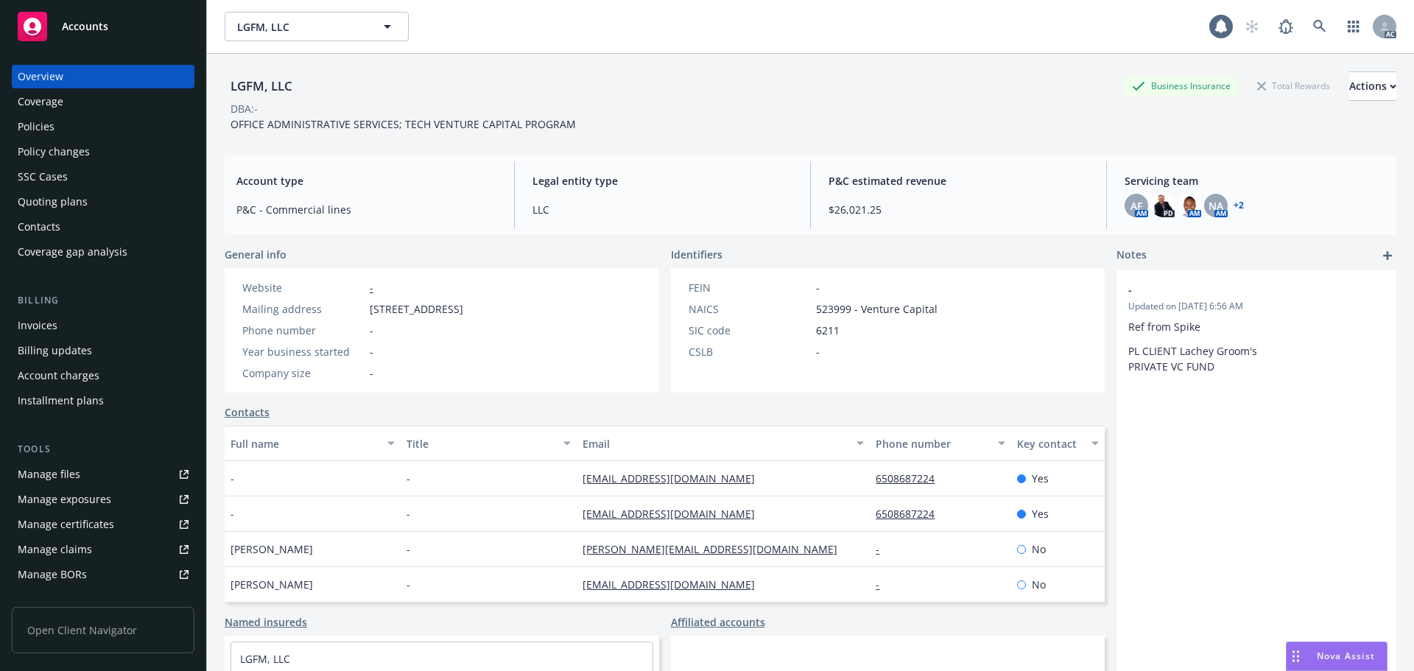
click at [80, 150] on div "Policy changes" at bounding box center [54, 152] width 72 height 24
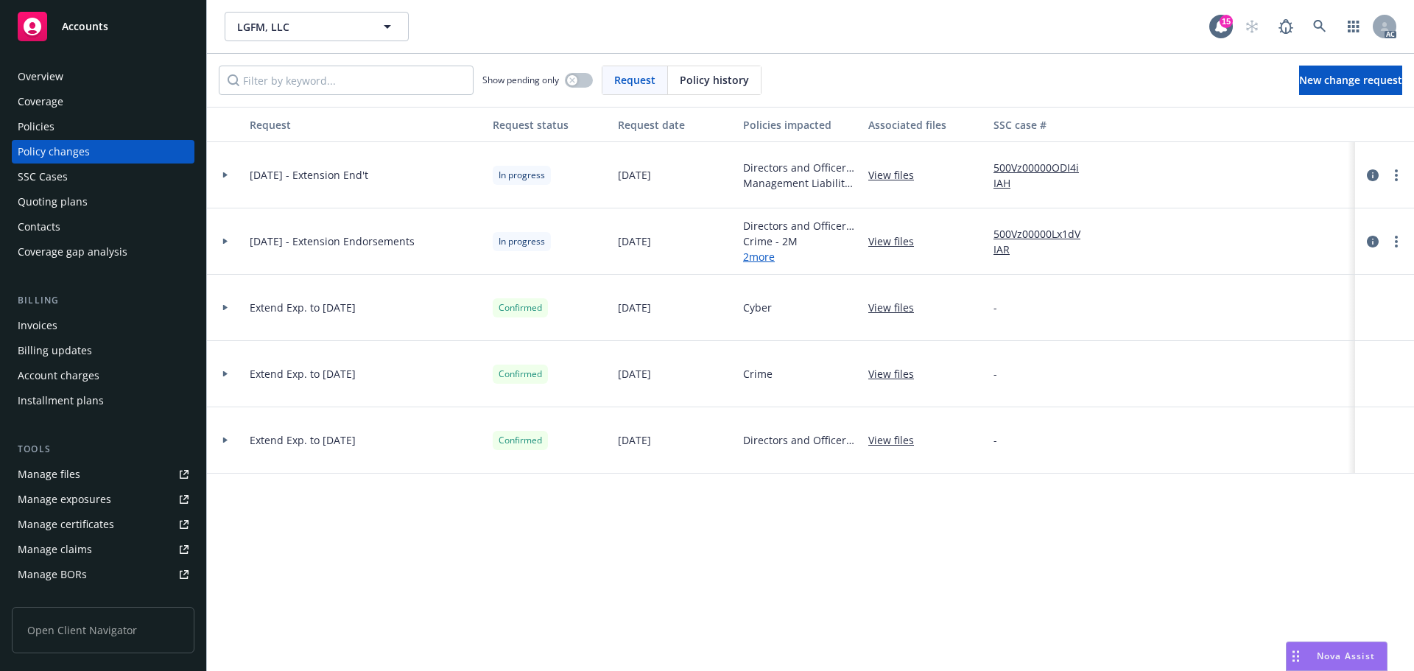
click at [709, 85] on span "Policy history" at bounding box center [714, 79] width 69 height 15
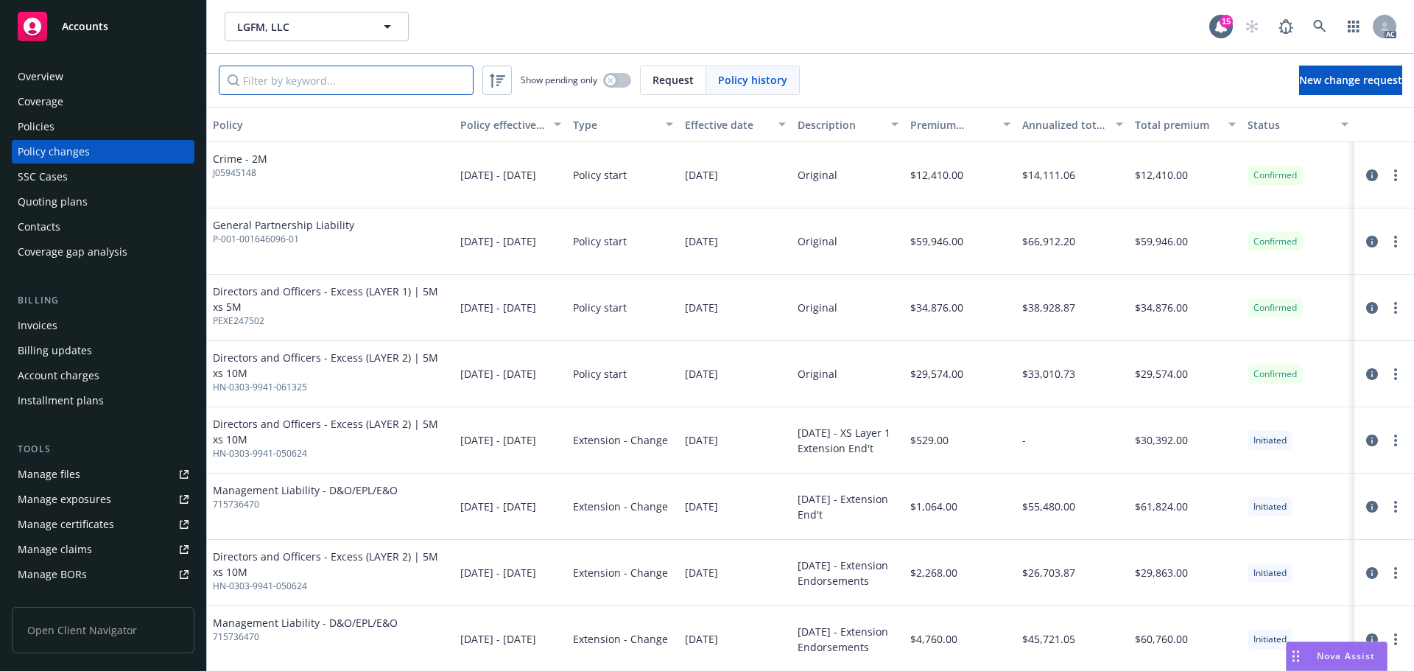
click at [374, 87] on input "Filter by keyword..." at bounding box center [346, 80] width 255 height 29
paste input "HN-0303-9941-050624"
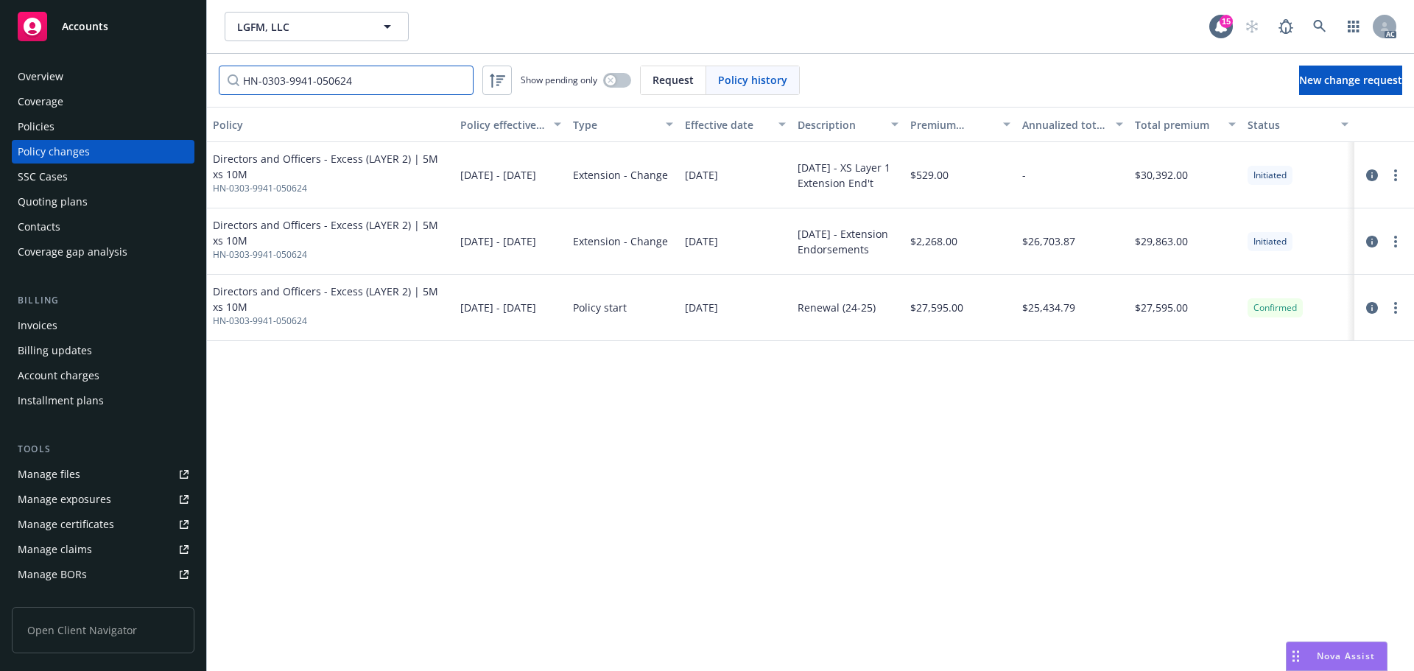
type input "HN-0303-9941-050624"
click at [317, 87] on input "HN-0303-9941-050624" at bounding box center [346, 80] width 255 height 29
click at [349, 82] on input "HN-0303-9941-050624" at bounding box center [346, 80] width 255 height 29
click at [91, 132] on div "Policies" at bounding box center [103, 127] width 171 height 24
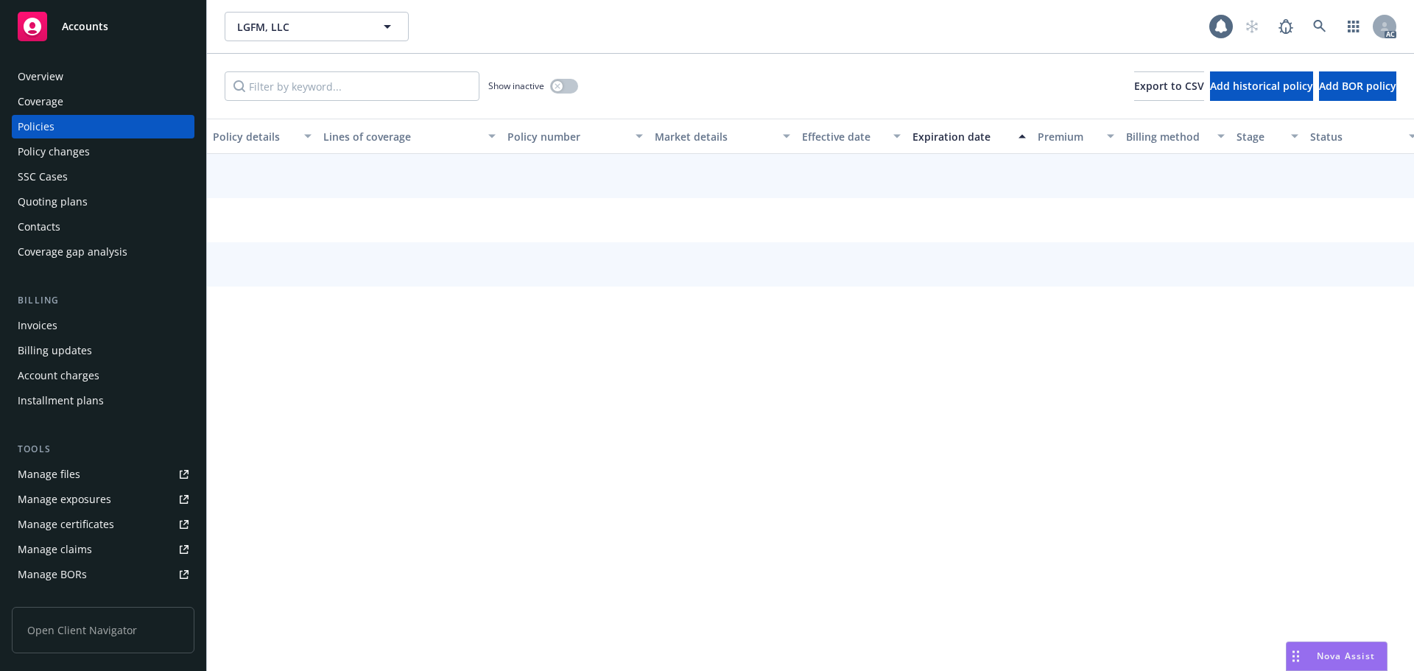
click at [323, 82] on div "LGFM, LLC LGFM, LLC AC Show inactive Export to CSV Add historical policy Add BO…" at bounding box center [810, 335] width 1207 height 671
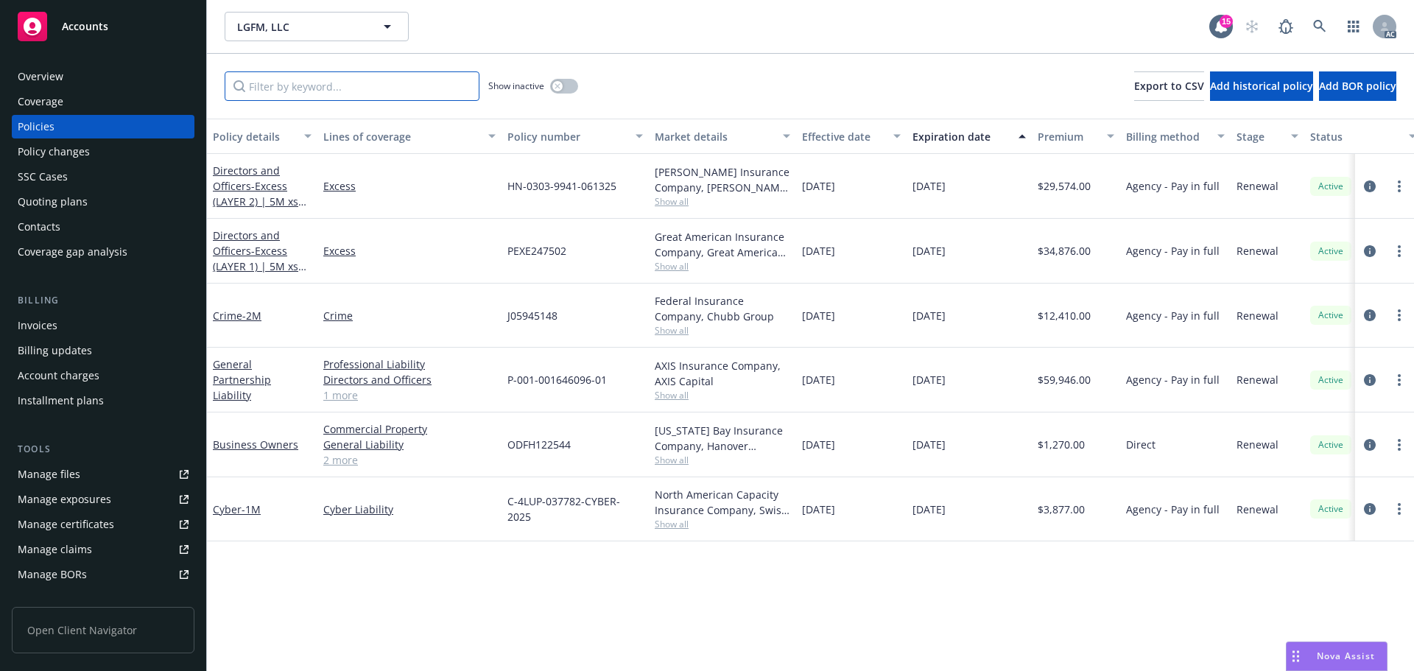
click at [323, 82] on input "Filter by keyword..." at bounding box center [352, 85] width 255 height 29
paste input "HN-0303-9941-050624"
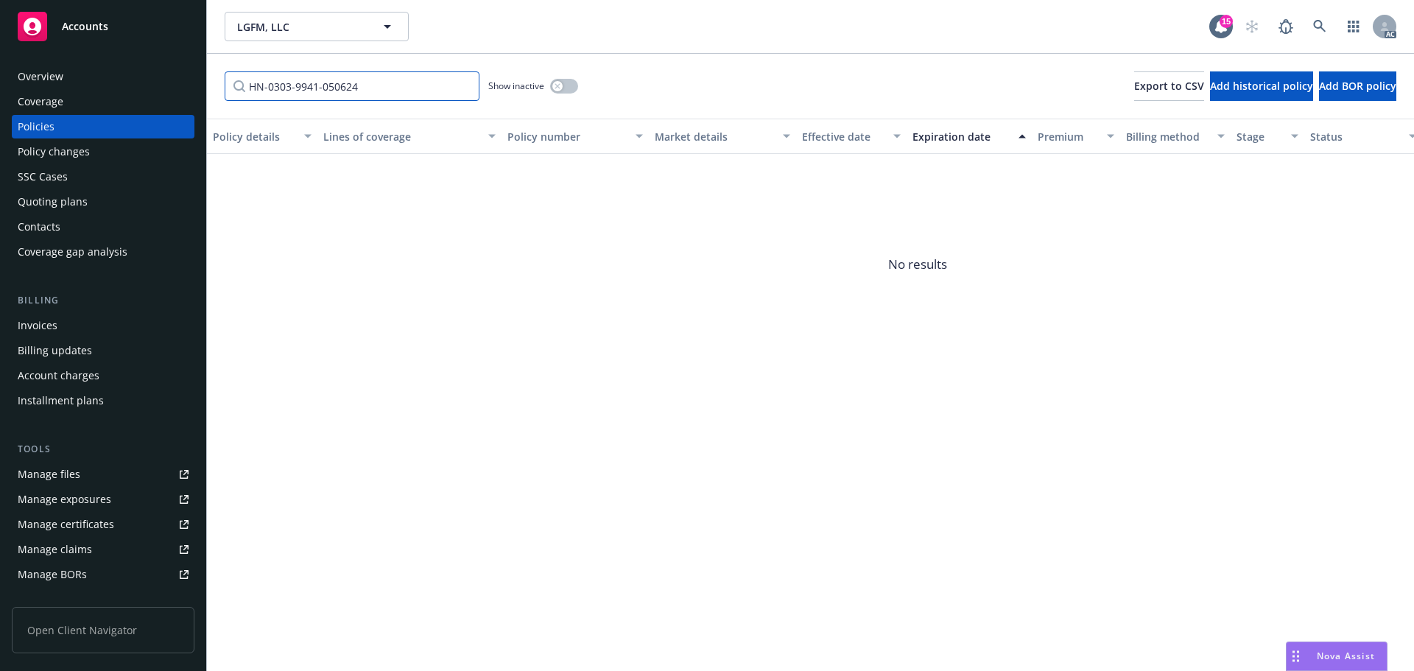
type input "HN-0303-9941-050624"
click at [577, 90] on div "Show inactive" at bounding box center [533, 85] width 90 height 29
click at [560, 82] on div "button" at bounding box center [557, 86] width 10 height 10
